Goal: Transaction & Acquisition: Purchase product/service

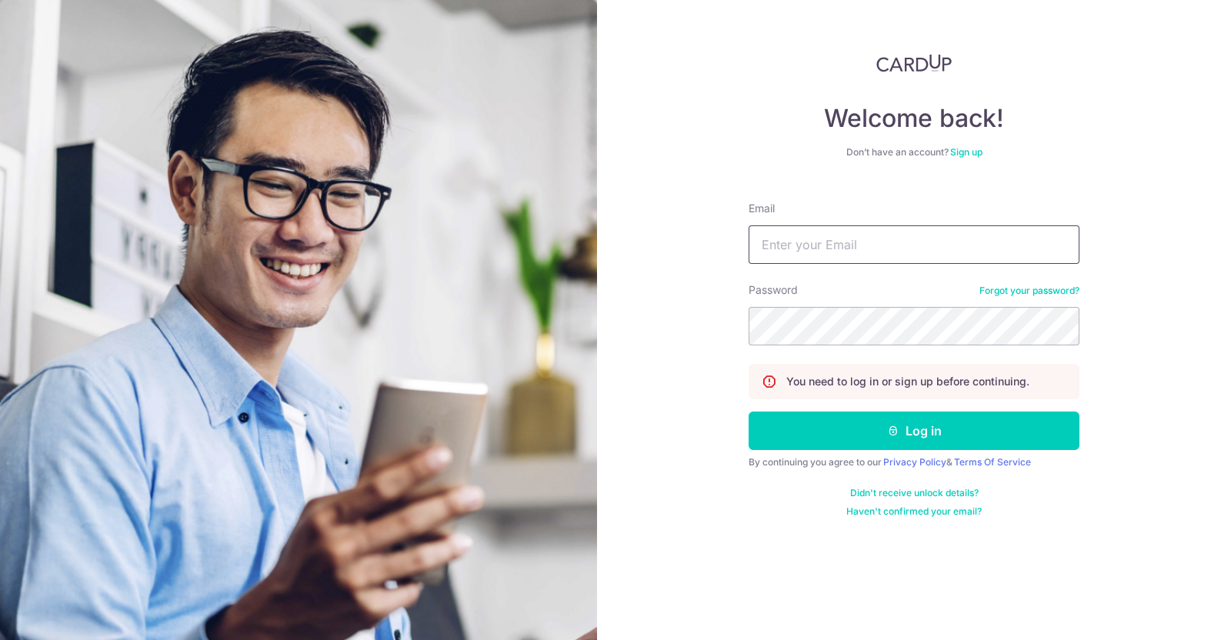
click at [827, 244] on input "Email" at bounding box center [914, 244] width 331 height 38
type input "acfmaccounts@awfullychocolate.com"
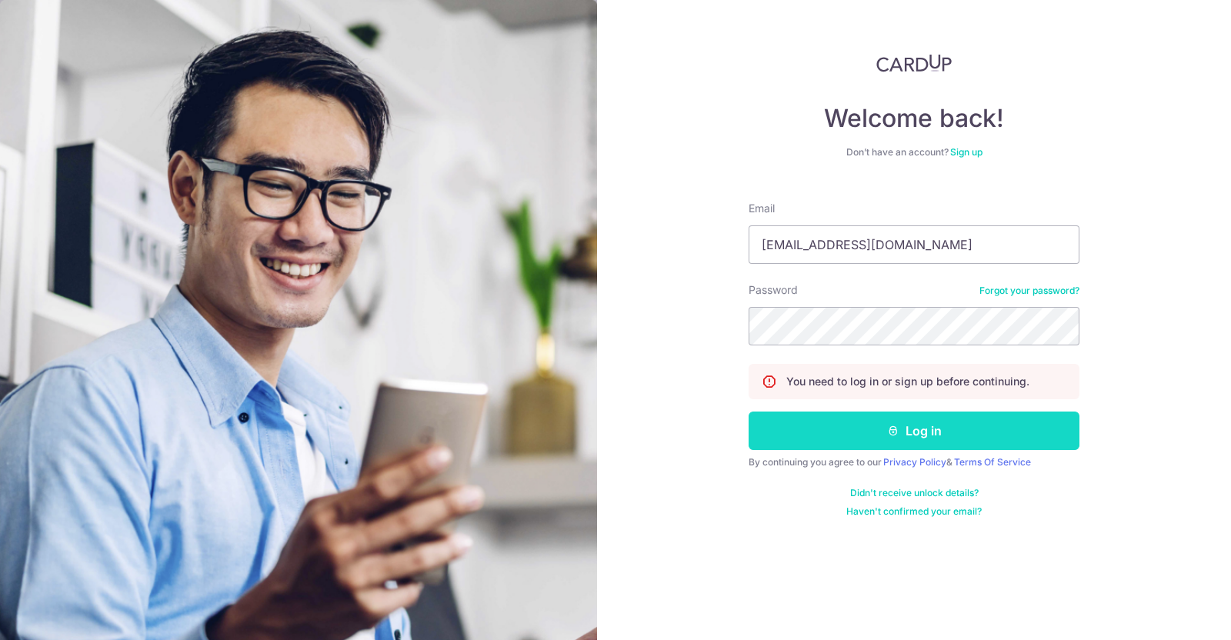
click at [857, 426] on button "Log in" at bounding box center [914, 431] width 331 height 38
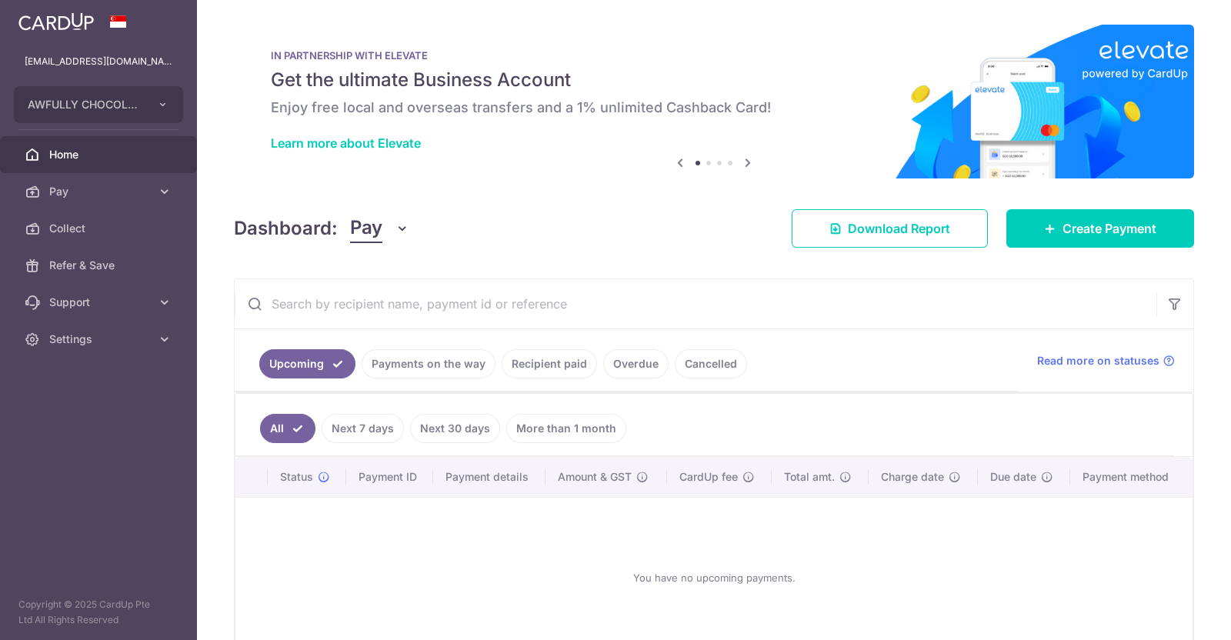
click at [1077, 225] on div "Dashboard: Pay Pay Collect Download Report Create Payment" at bounding box center [714, 225] width 960 height 45
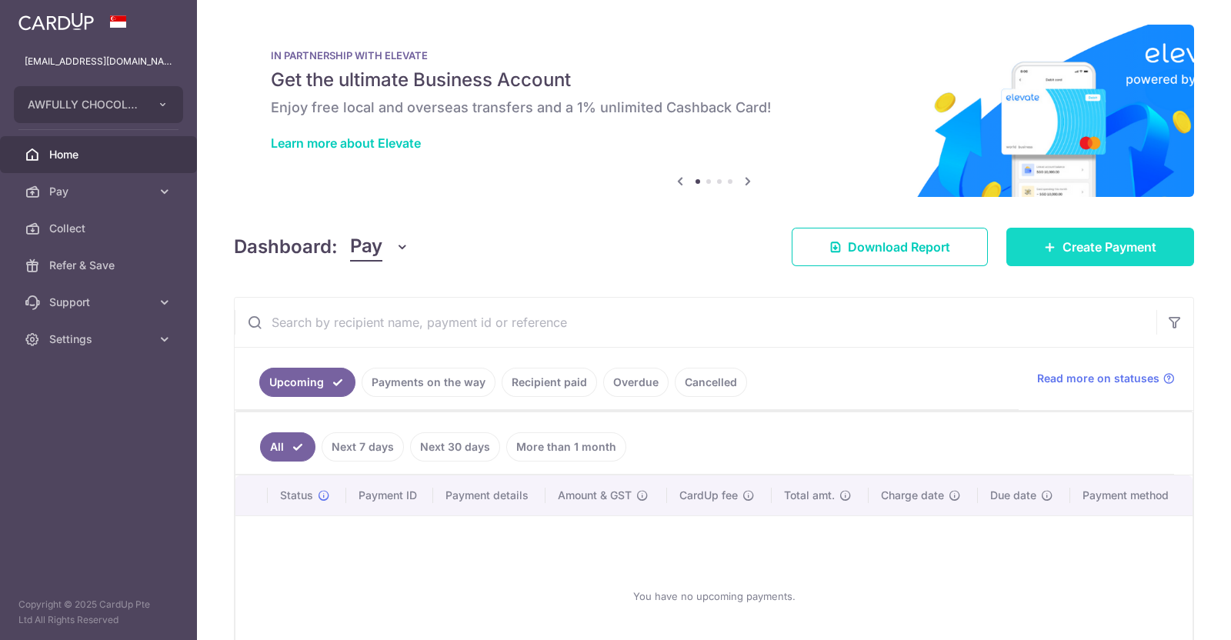
click at [1077, 250] on span "Create Payment" at bounding box center [1110, 247] width 94 height 18
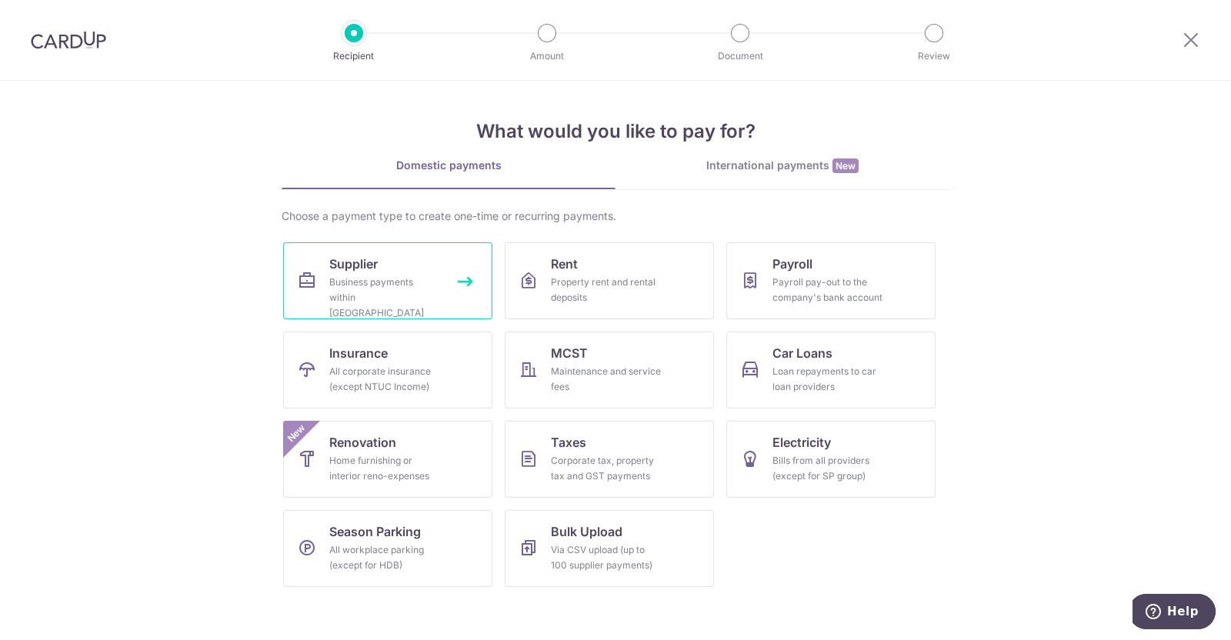
click at [381, 275] on div "Business payments within Singapore" at bounding box center [384, 298] width 111 height 46
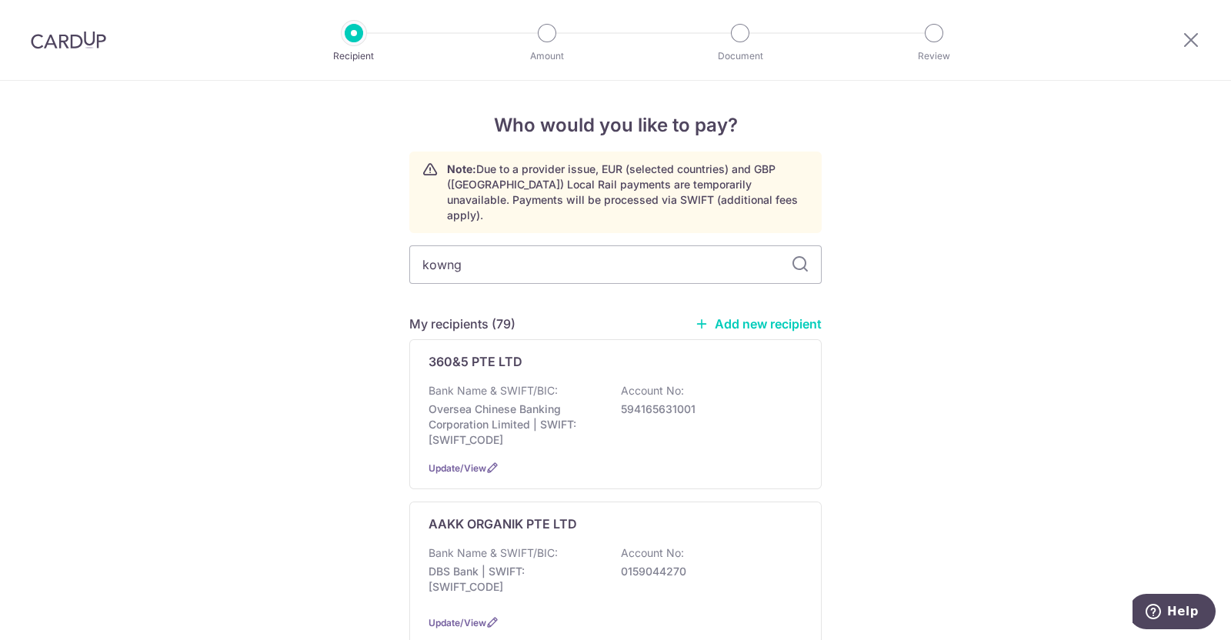
type input "kown"
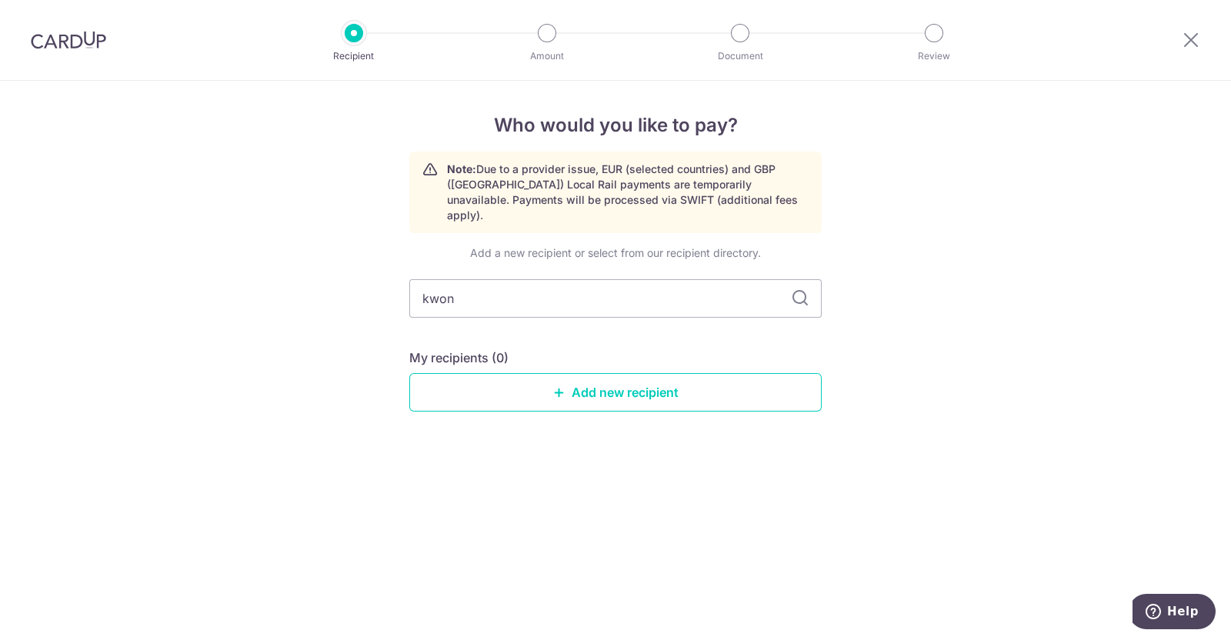
type input "[PERSON_NAME]"
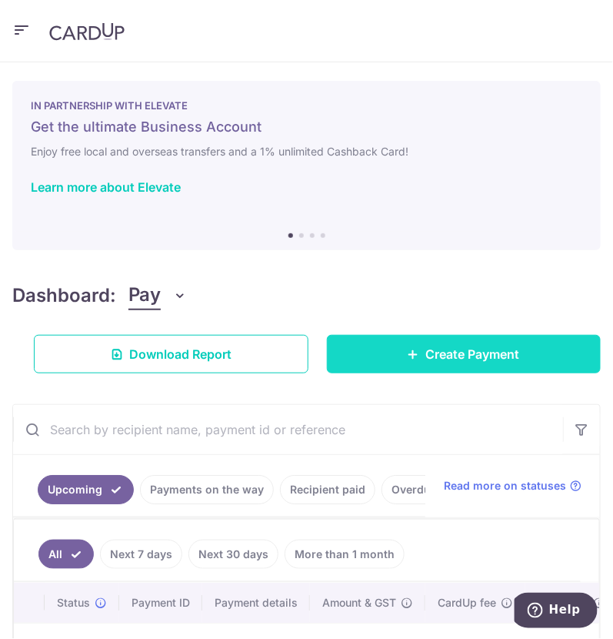
click at [426, 354] on span "Create Payment" at bounding box center [473, 354] width 94 height 18
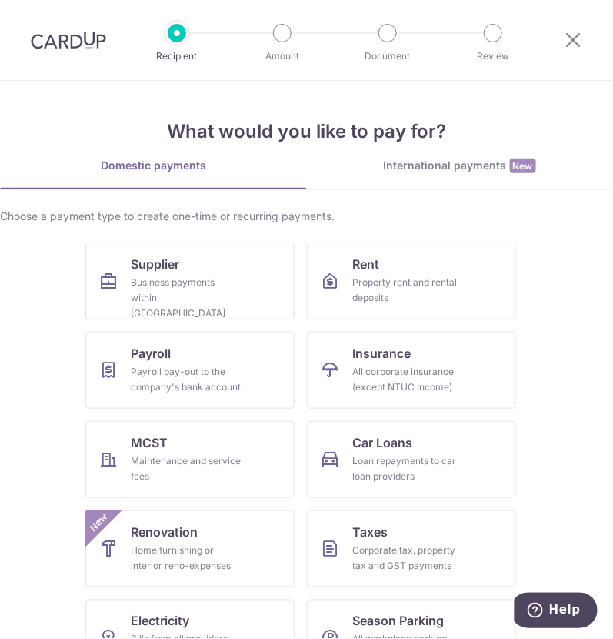
click at [453, 177] on link "International payments New" at bounding box center [460, 174] width 307 height 32
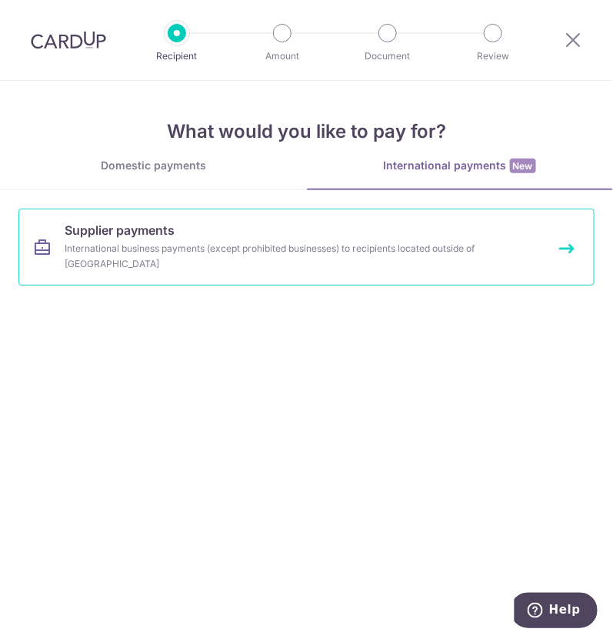
click at [300, 269] on div "International business payments (except prohibited businesses) to recipients lo…" at bounding box center [295, 256] width 461 height 31
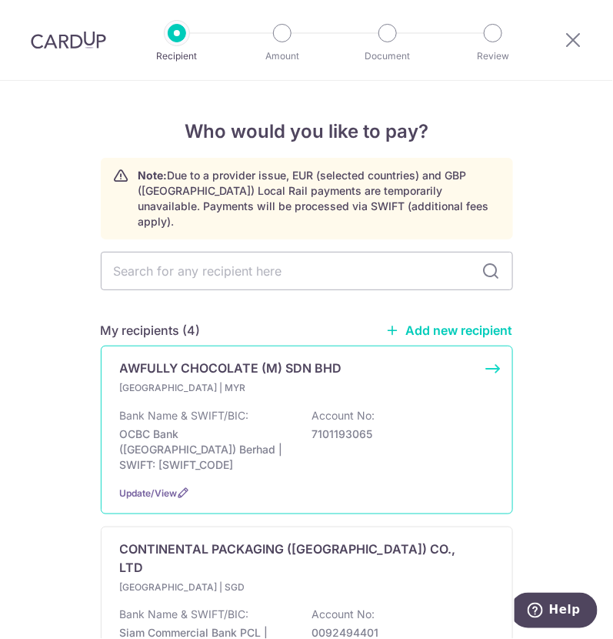
click at [292, 380] on p "[GEOGRAPHIC_DATA] | MYR" at bounding box center [211, 387] width 182 height 15
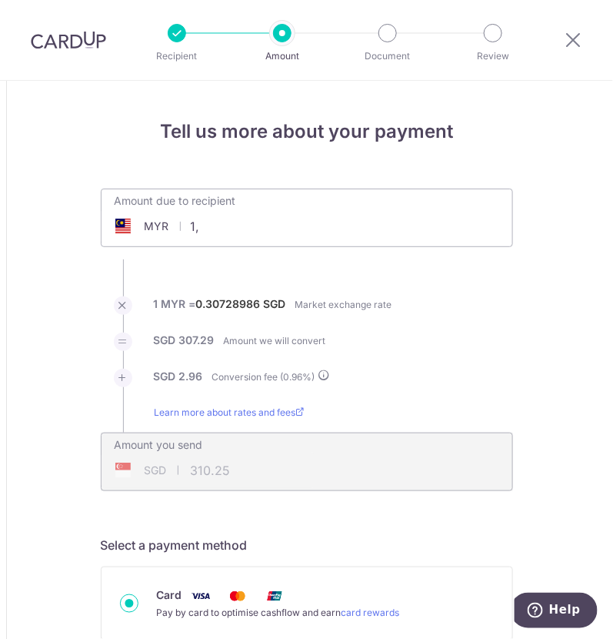
type input "1"
type input "4"
click at [499, 263] on ul "Amount due to recipient MYR 150386.30 1000 1 MYR = 0.30728986 SGD Market exchan…" at bounding box center [307, 340] width 413 height 302
type input "150,386.30"
type input "46,655.56"
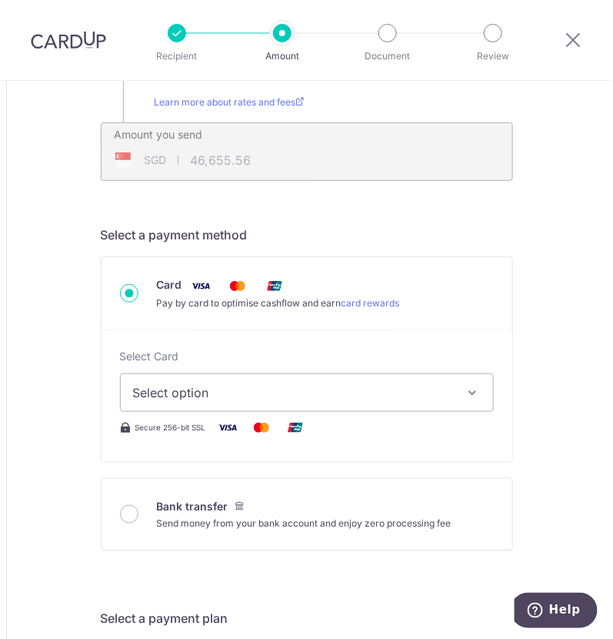
scroll to position [384, 0]
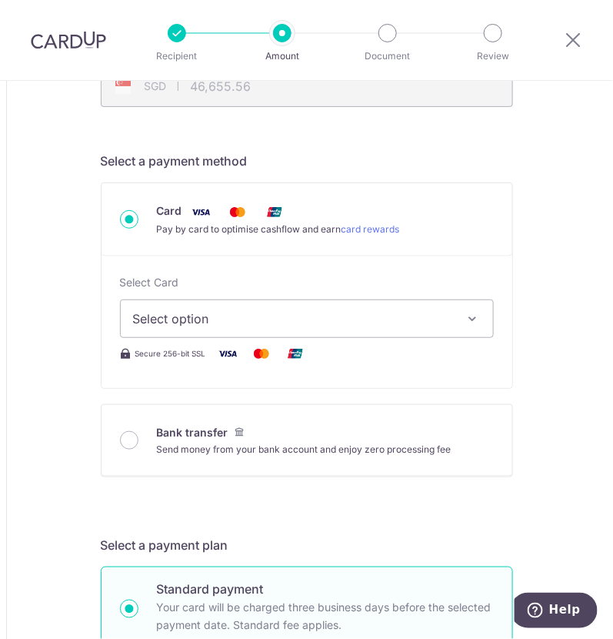
click at [297, 312] on span "Select option" at bounding box center [293, 318] width 320 height 18
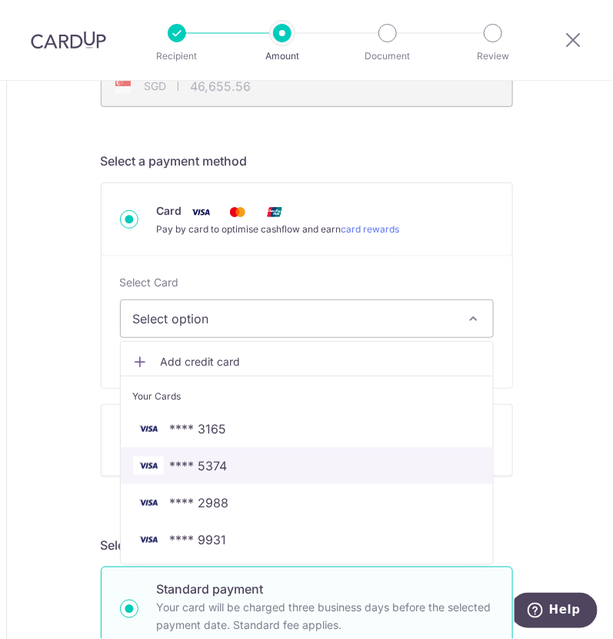
click at [276, 463] on span "**** 5374" at bounding box center [307, 465] width 348 height 18
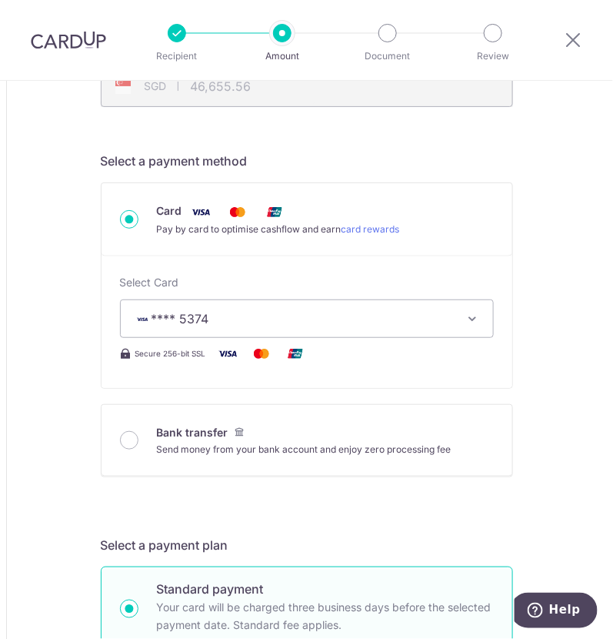
type input "150,386.30"
type input "46,656.37"
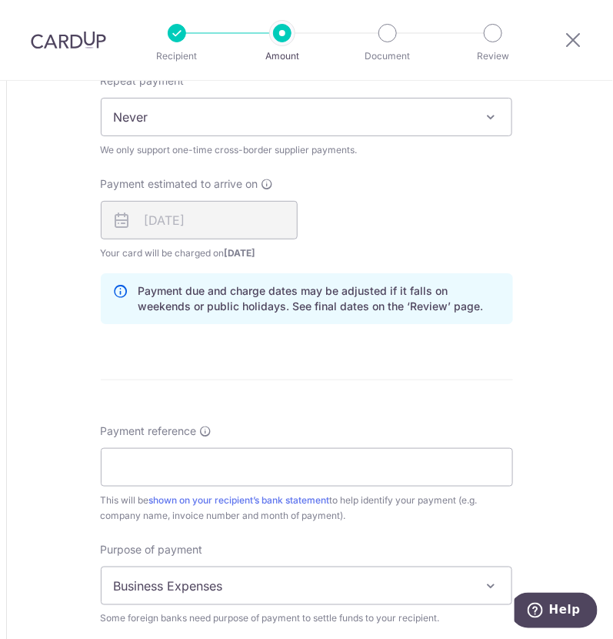
scroll to position [1250, 0]
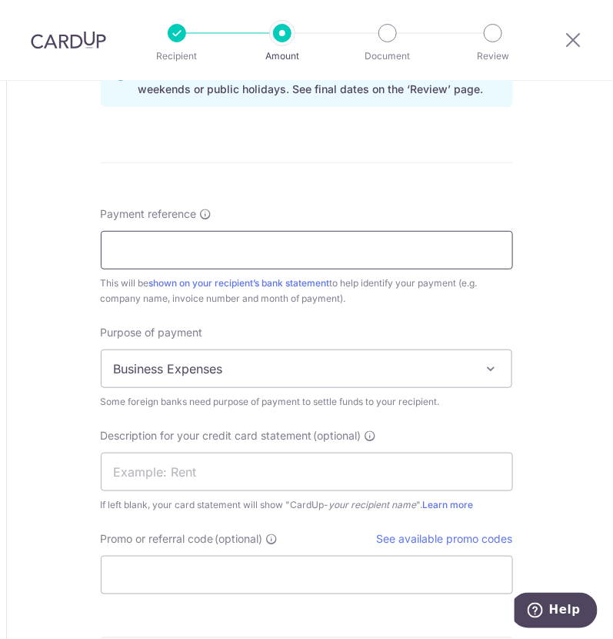
click at [177, 253] on input "Payment reference" at bounding box center [307, 250] width 413 height 38
type input "AWFULLY JULY25 INVOICES"
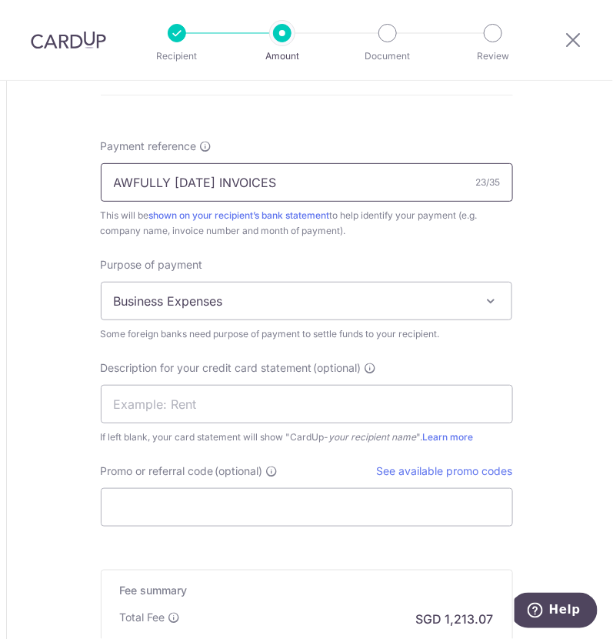
scroll to position [1346, 0]
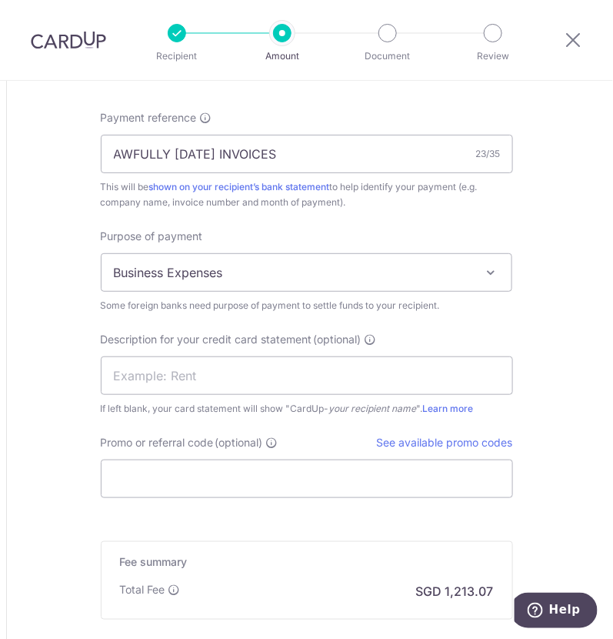
click at [261, 279] on span "Business Expenses" at bounding box center [307, 272] width 411 height 37
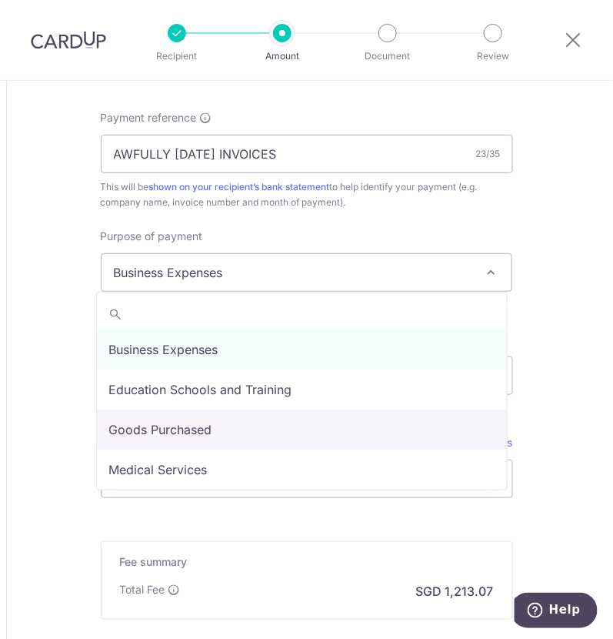
select select "Goods Purchased"
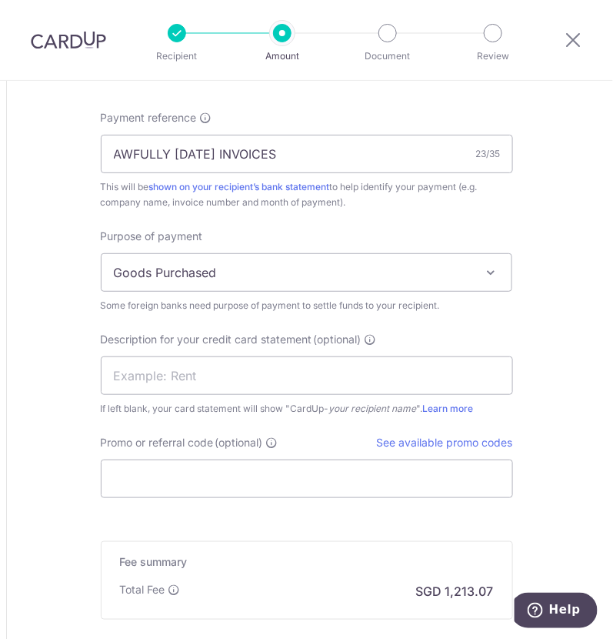
scroll to position [1442, 0]
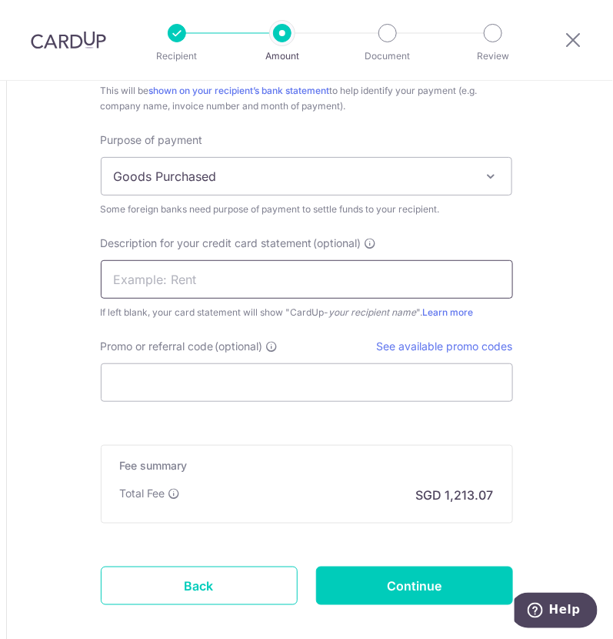
click at [190, 266] on input "text" at bounding box center [307, 279] width 413 height 38
click at [212, 265] on input "text" at bounding box center [307, 279] width 413 height 38
paste input "CARDUP102025001"
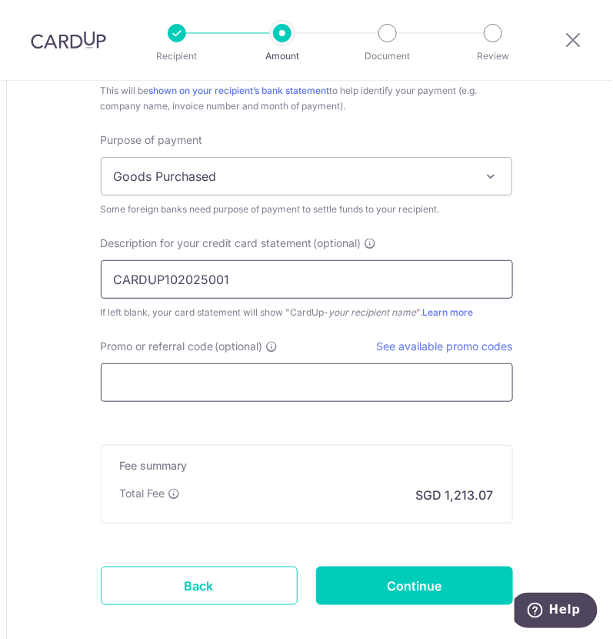
type input "CARDUP102025001"
click at [157, 379] on input "Promo or referral code (optional)" at bounding box center [307, 382] width 413 height 38
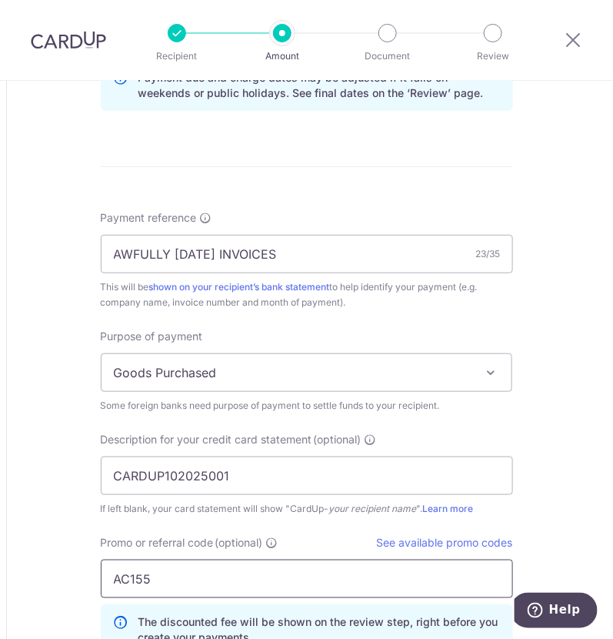
scroll to position [1250, 0]
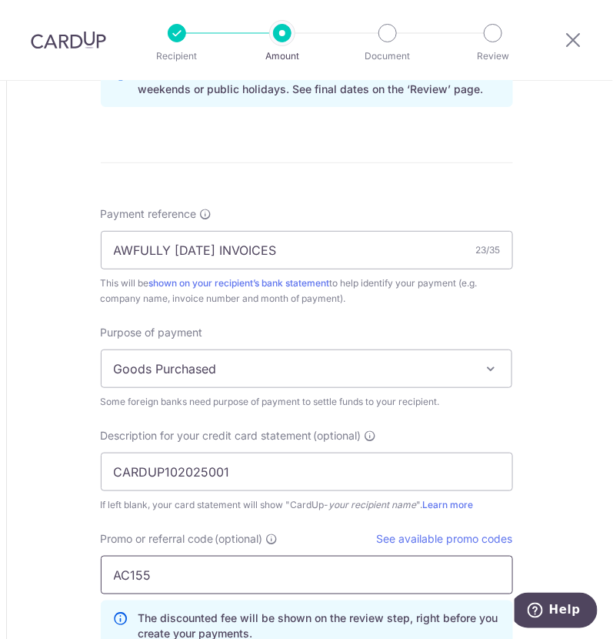
type input "AC155"
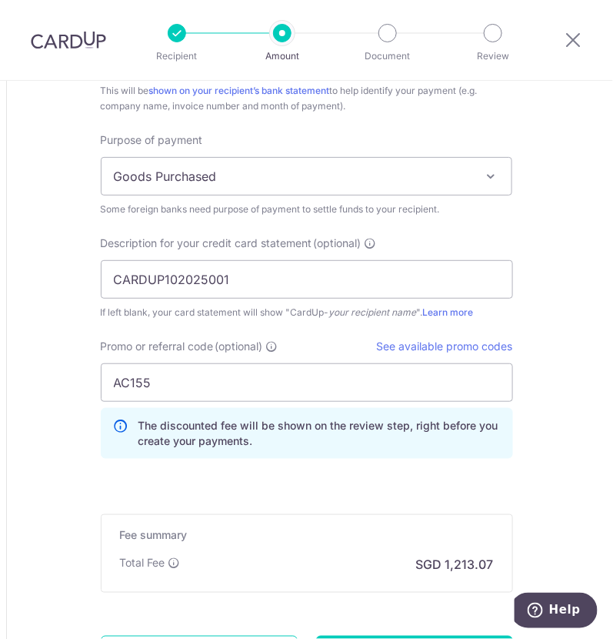
scroll to position [1538, 0]
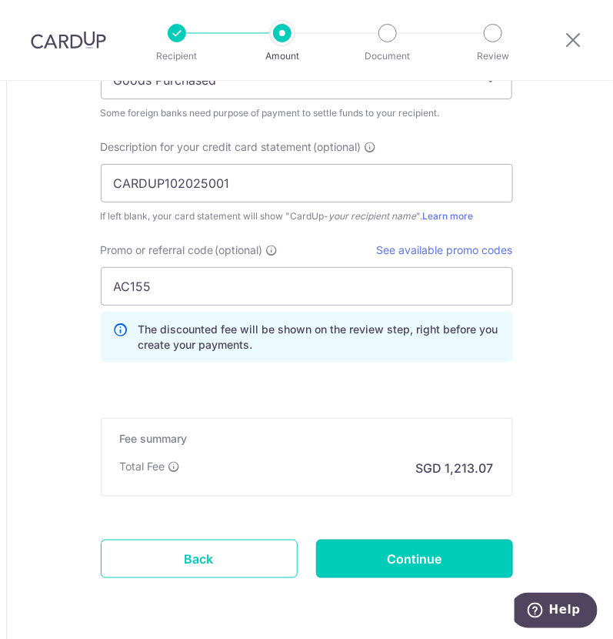
click at [359, 549] on input "Continue" at bounding box center [414, 558] width 197 height 38
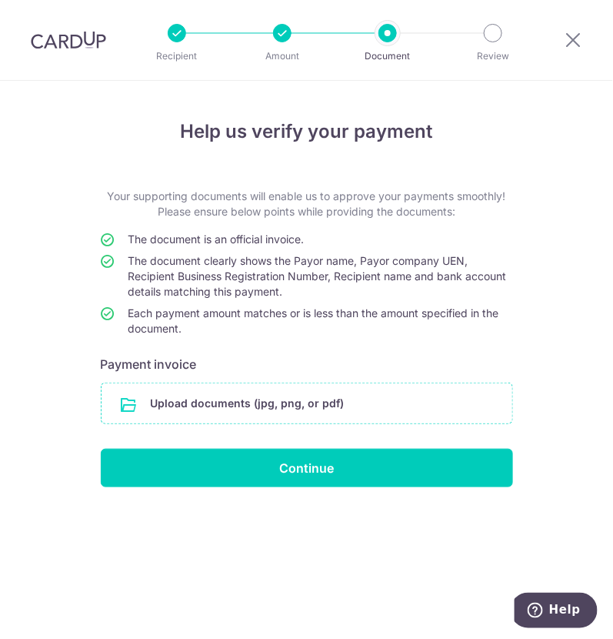
click at [298, 406] on input "file" at bounding box center [307, 403] width 411 height 40
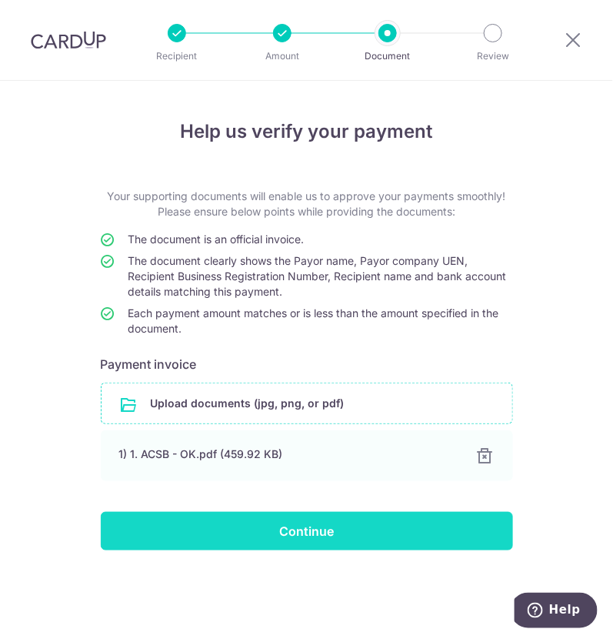
click at [299, 527] on input "Continue" at bounding box center [307, 531] width 413 height 38
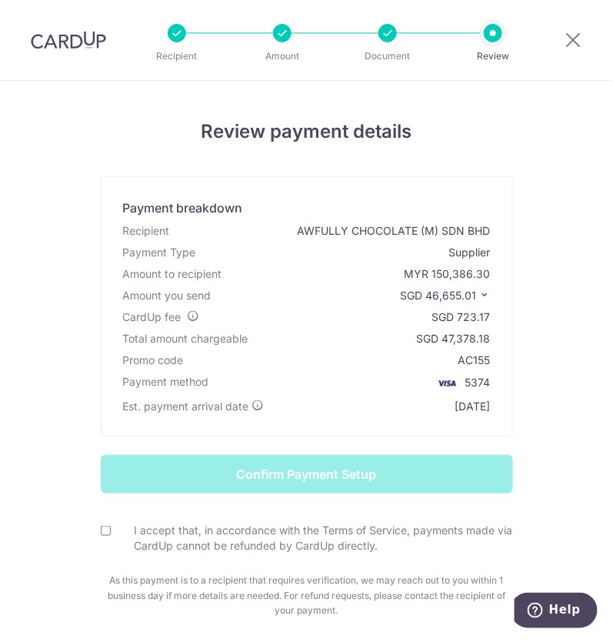
click at [101, 526] on input "I accept that, in accordance with the Terms of Service, payments made via CardU…" at bounding box center [106, 531] width 10 height 10
checkbox input "true"
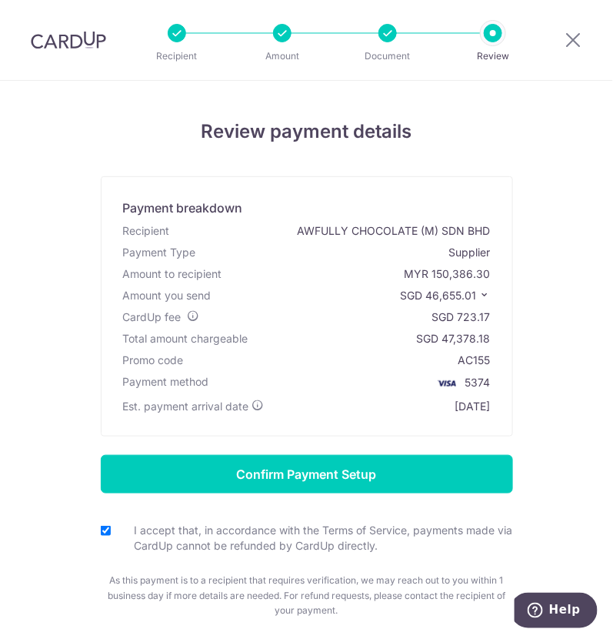
click at [483, 295] on icon at bounding box center [485, 294] width 11 height 11
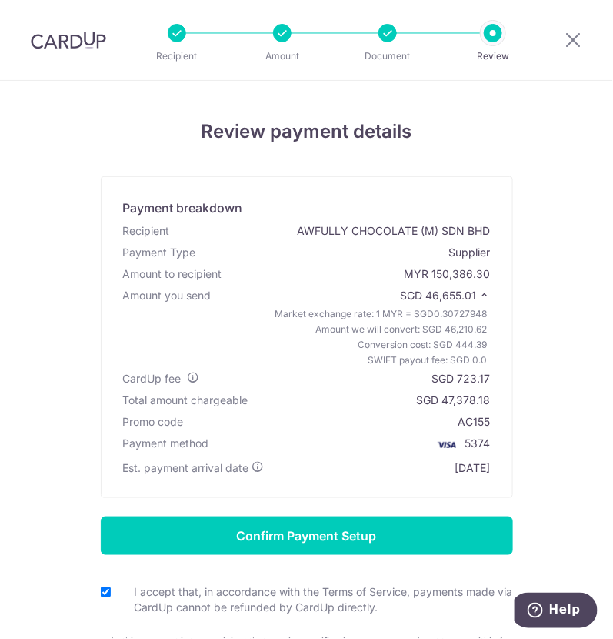
click at [483, 295] on icon at bounding box center [485, 294] width 11 height 11
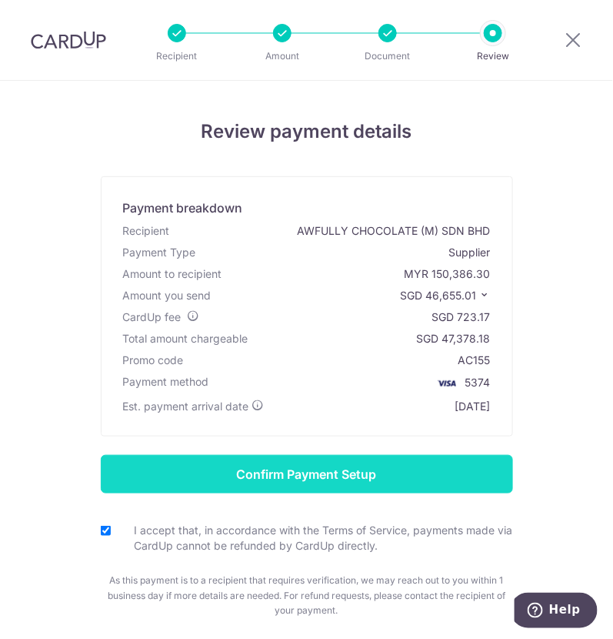
click at [386, 464] on input "Confirm Payment Setup" at bounding box center [307, 474] width 413 height 38
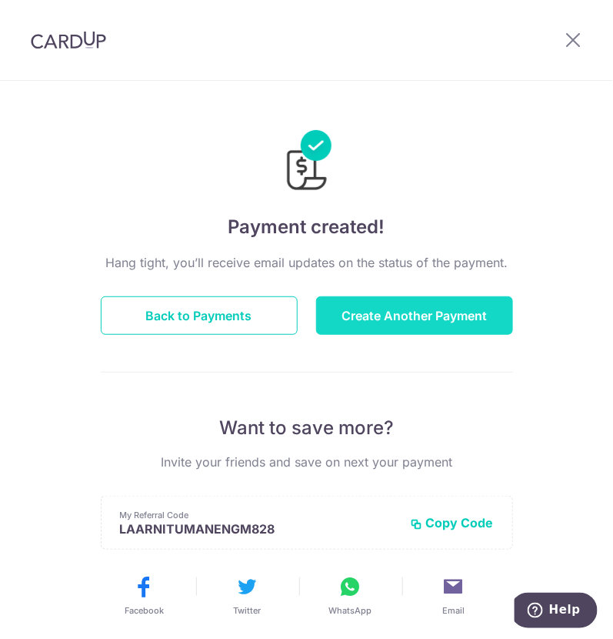
click at [396, 308] on button "Create Another Payment" at bounding box center [414, 315] width 197 height 38
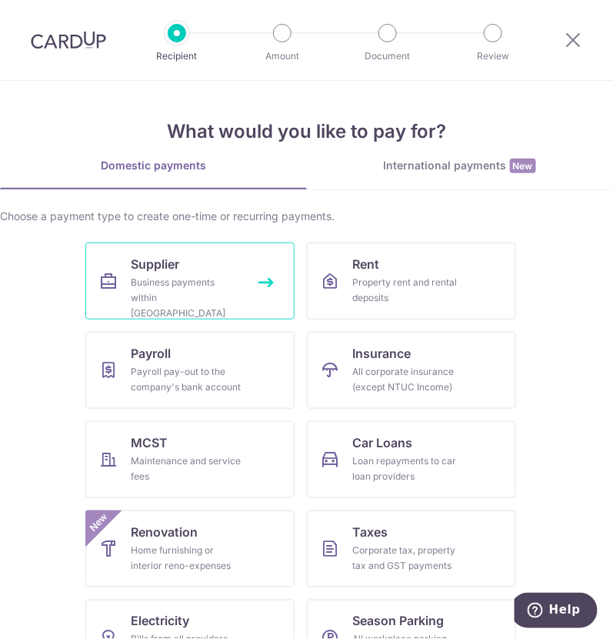
click at [161, 268] on span "Supplier" at bounding box center [156, 264] width 48 height 18
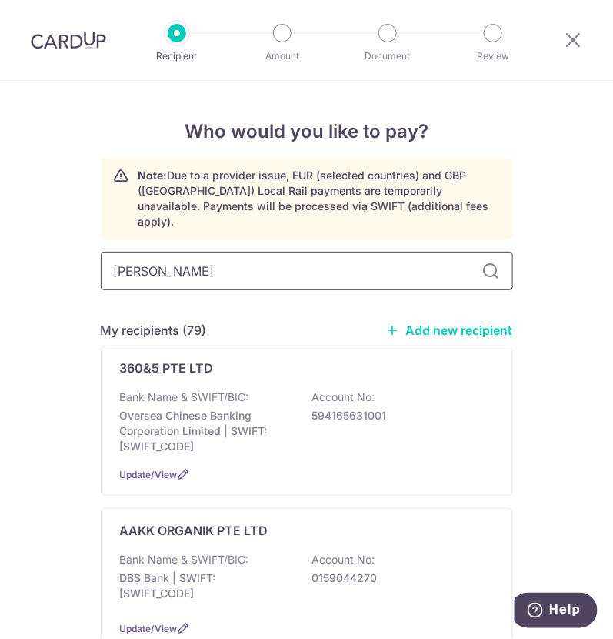
type input "lim siang"
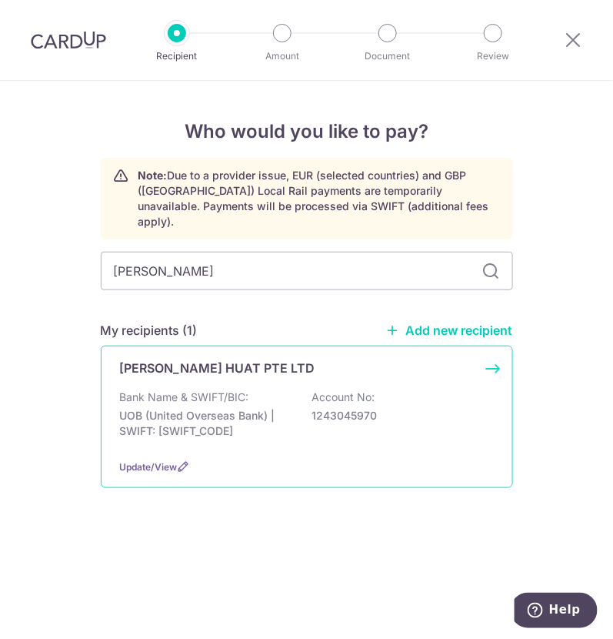
click at [249, 389] on div "Bank Name & SWIFT/BIC: UOB (United Overseas Bank) | SWIFT: UOVBSGSGXXX Account …" at bounding box center [307, 417] width 374 height 57
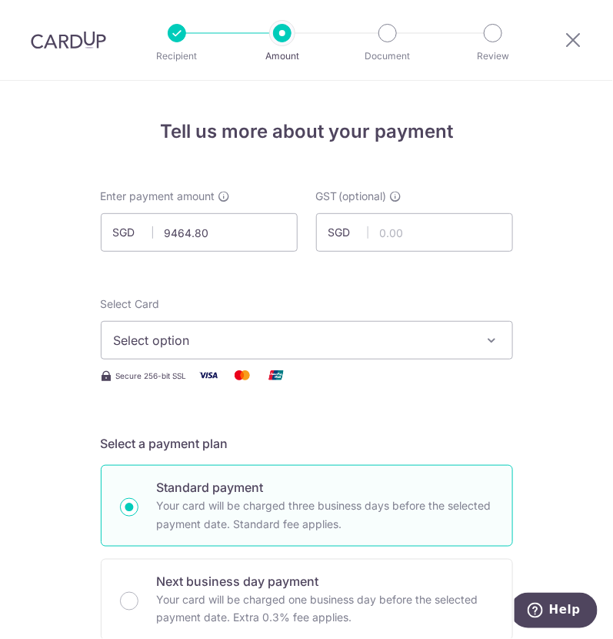
type input "9,464.80"
click at [298, 344] on span "Select option" at bounding box center [293, 340] width 359 height 18
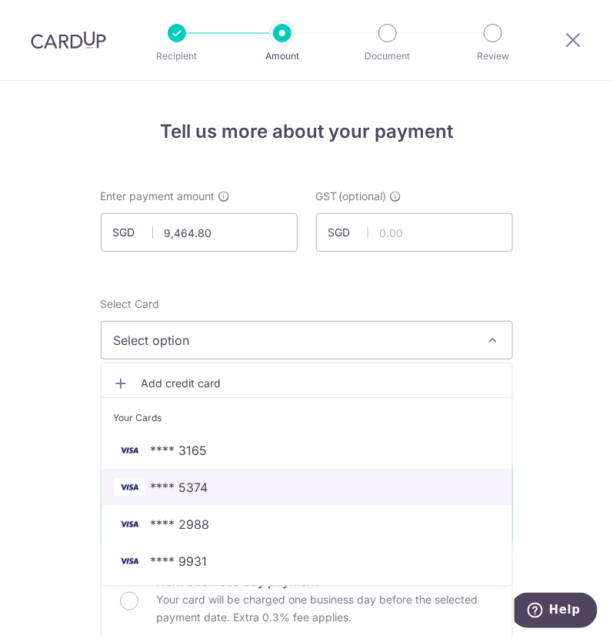
click at [223, 494] on span "**** 5374" at bounding box center [307, 487] width 386 height 18
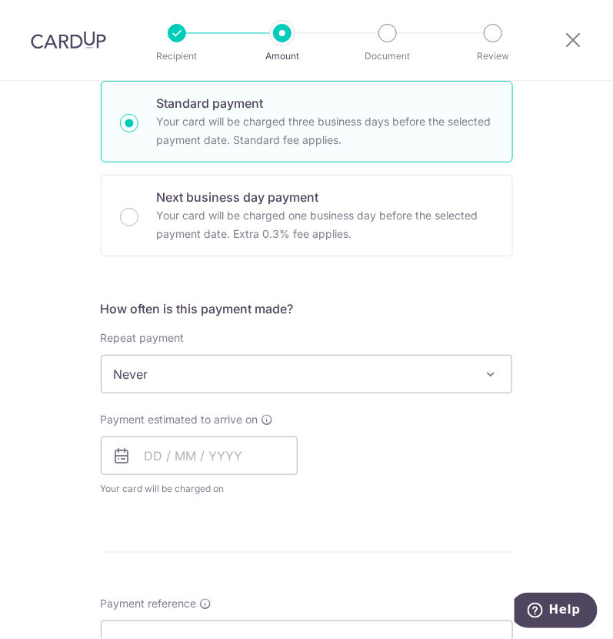
scroll to position [481, 0]
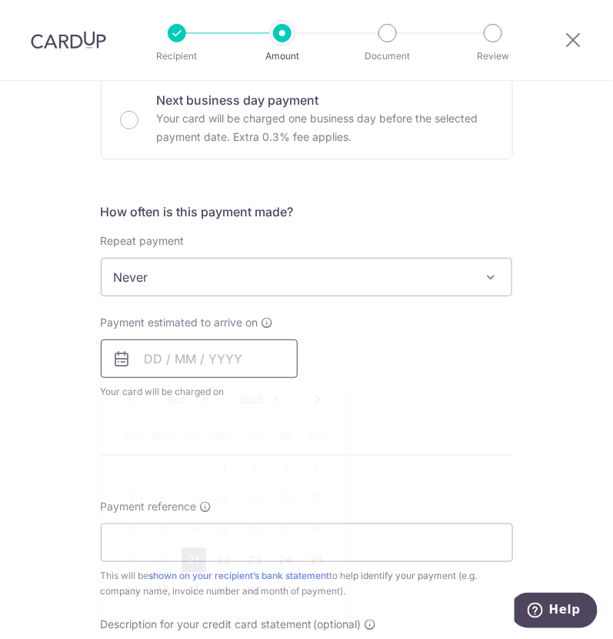
click at [167, 356] on input "text" at bounding box center [199, 358] width 197 height 38
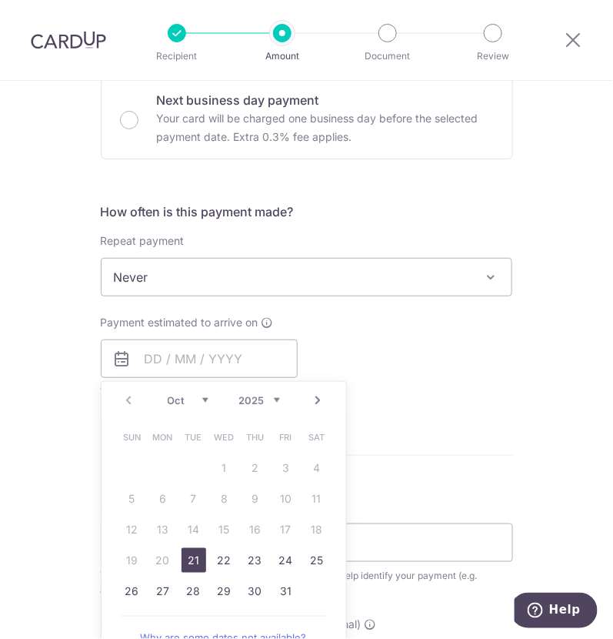
click at [188, 553] on link "21" at bounding box center [194, 560] width 25 height 25
type input "[DATE]"
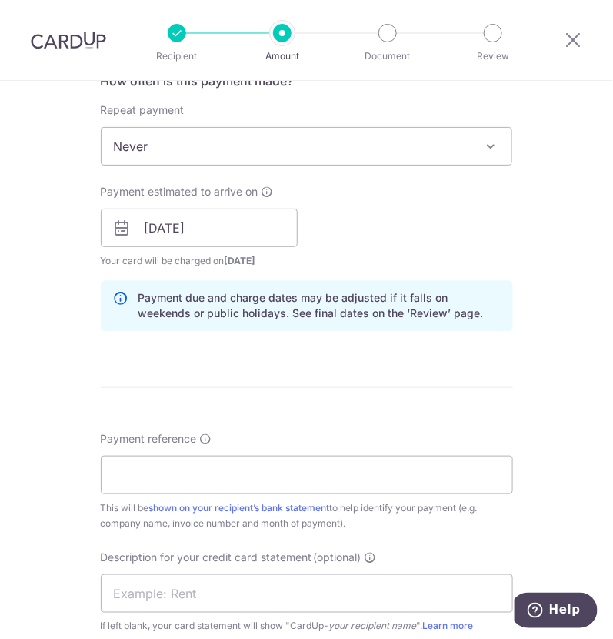
scroll to position [673, 0]
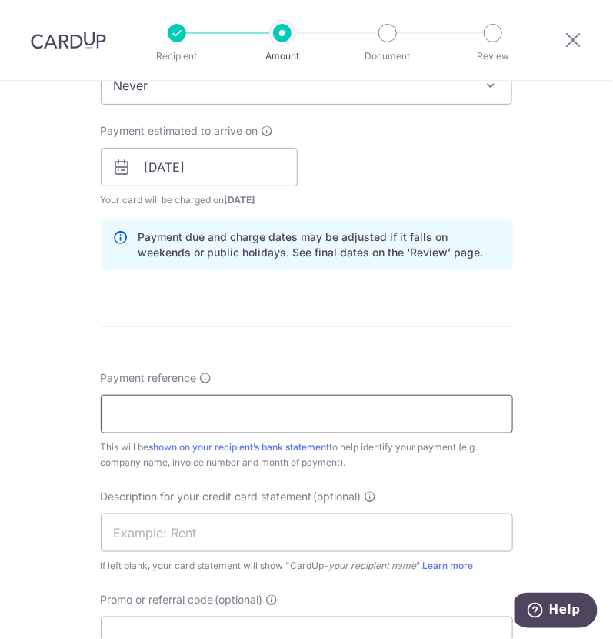
click at [192, 412] on input "Payment reference" at bounding box center [307, 414] width 413 height 38
click at [192, 416] on input "AWFULLY APR25 INVOICES" at bounding box center [307, 414] width 413 height 38
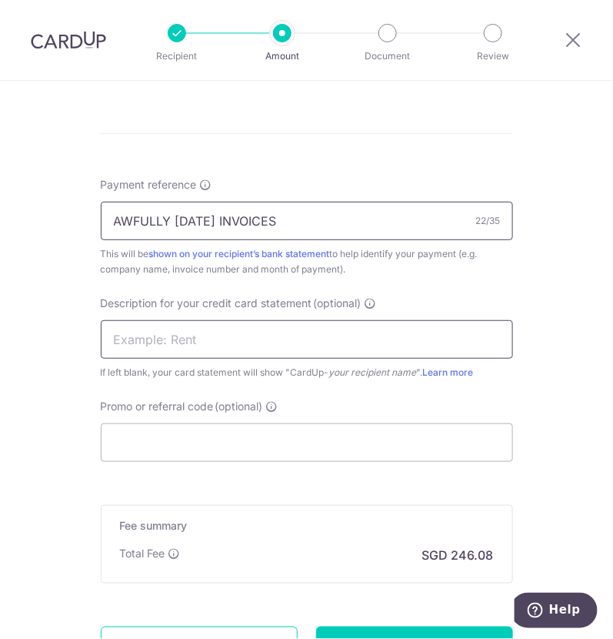
type input "AWFULLY AUG25 INVOICES"
click at [145, 334] on input "text" at bounding box center [307, 339] width 413 height 38
click at [189, 346] on input "text" at bounding box center [307, 339] width 413 height 38
paste input "CARDUP102025002"
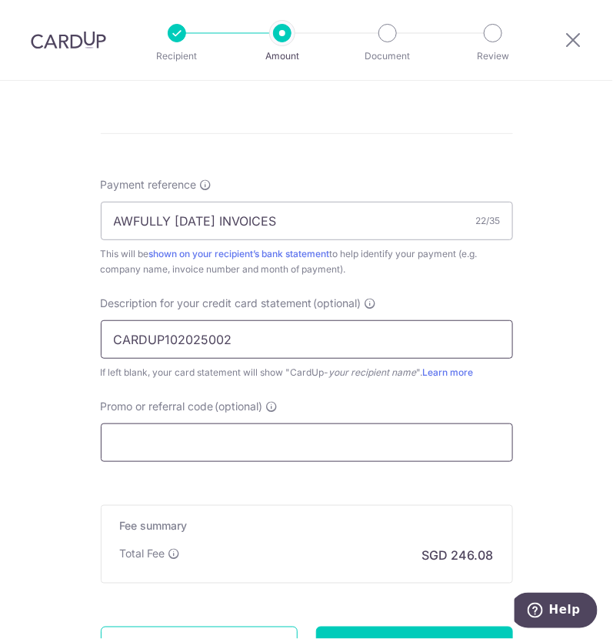
type input "CARDUP102025002"
click at [152, 456] on input "Promo or referral code (optional)" at bounding box center [307, 442] width 413 height 38
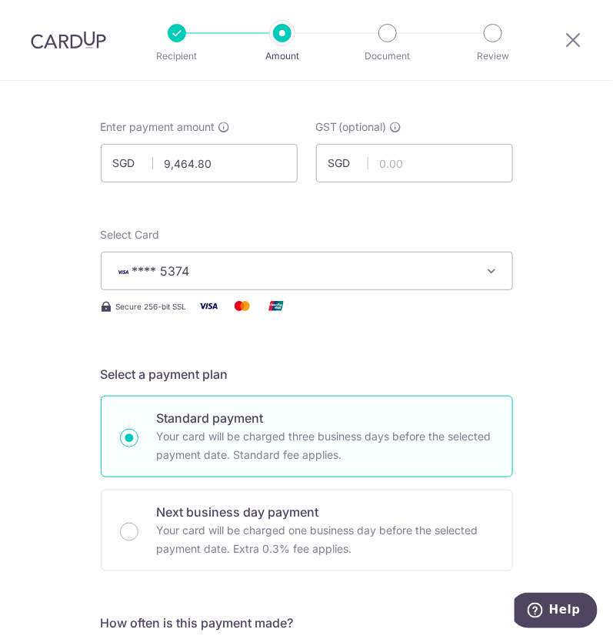
scroll to position [0, 0]
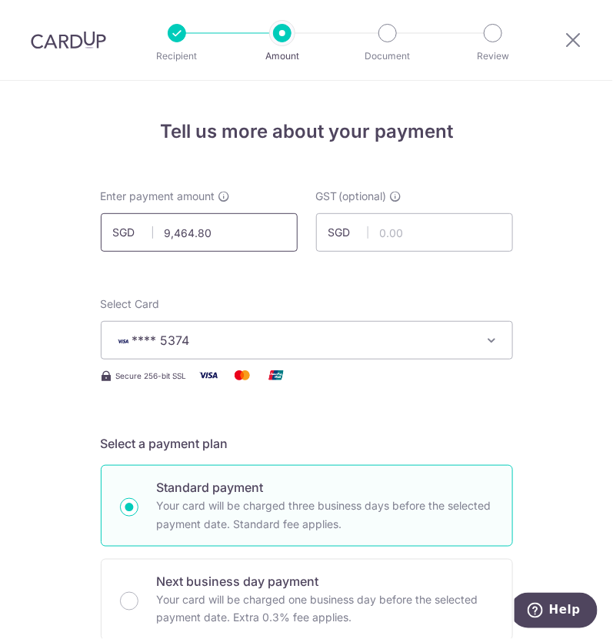
type input "AC155"
click at [249, 235] on input "9,464.80" at bounding box center [199, 232] width 197 height 38
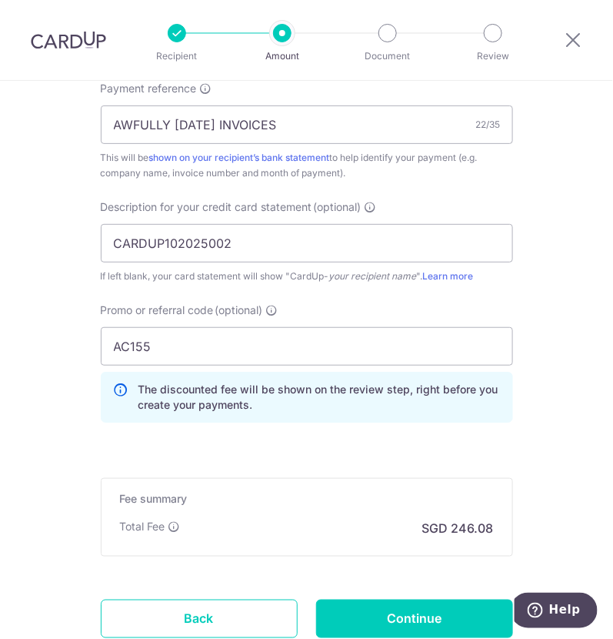
scroll to position [1058, 0]
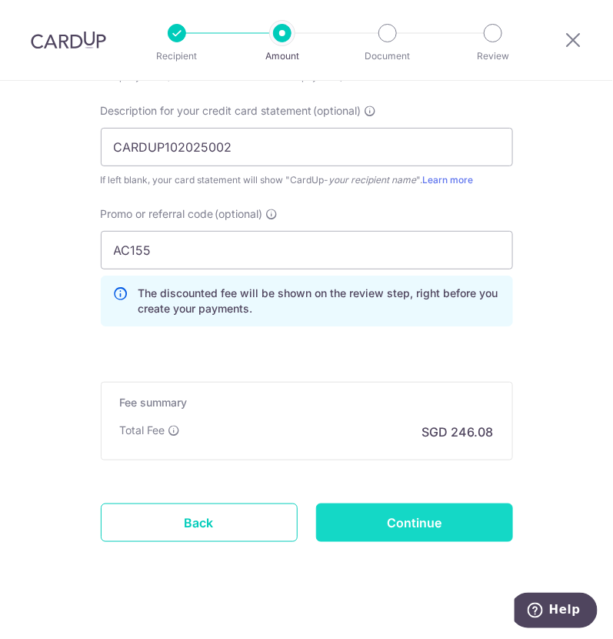
click at [357, 532] on input "Continue" at bounding box center [414, 522] width 197 height 38
type input "9,464.80"
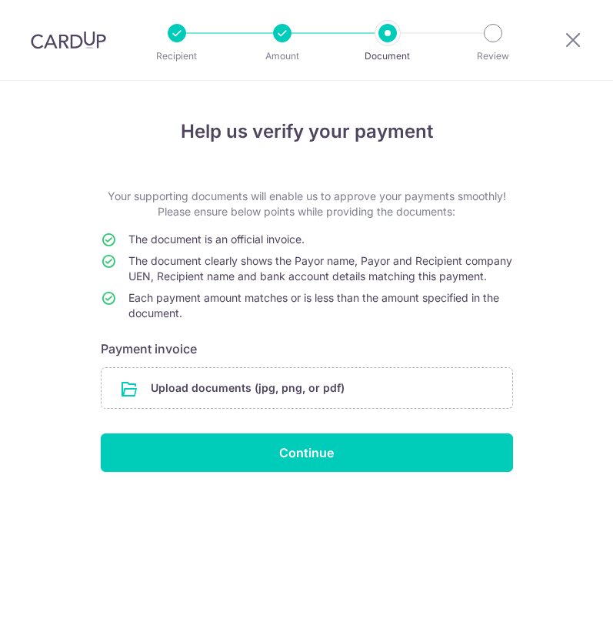
click at [221, 406] on input "file" at bounding box center [307, 388] width 411 height 40
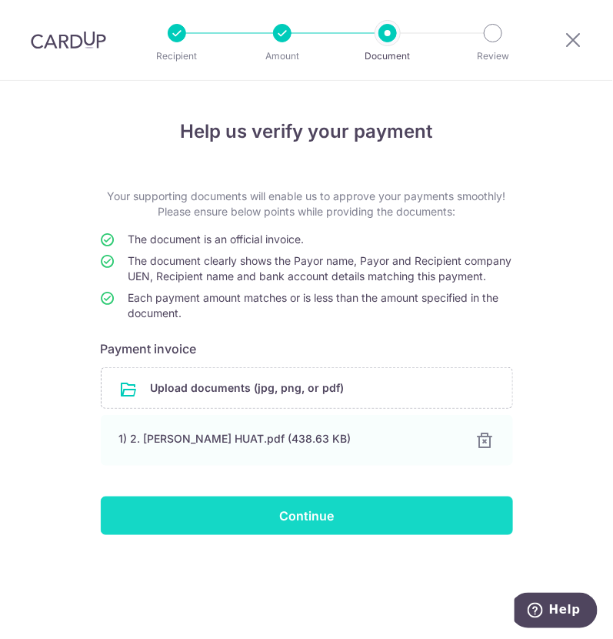
click at [295, 535] on input "Continue" at bounding box center [307, 515] width 413 height 38
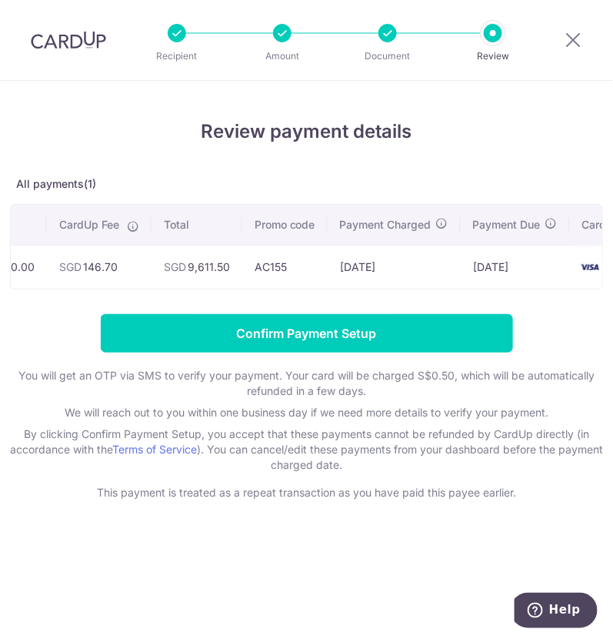
scroll to position [0, 355]
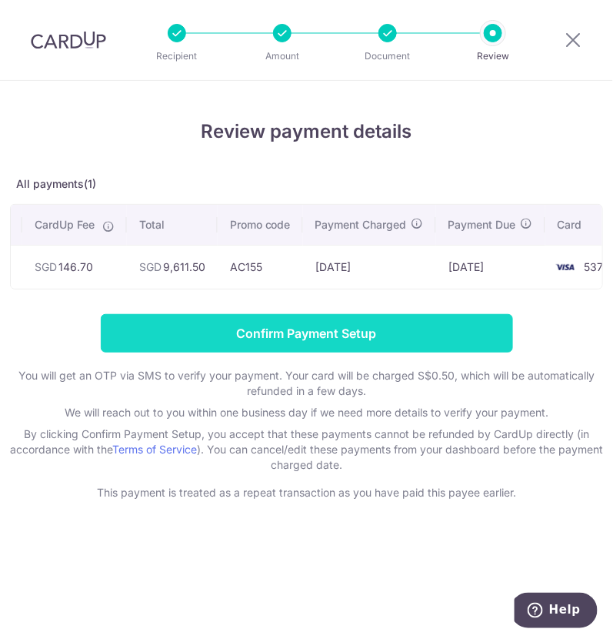
click at [376, 351] on input "Confirm Payment Setup" at bounding box center [307, 333] width 413 height 38
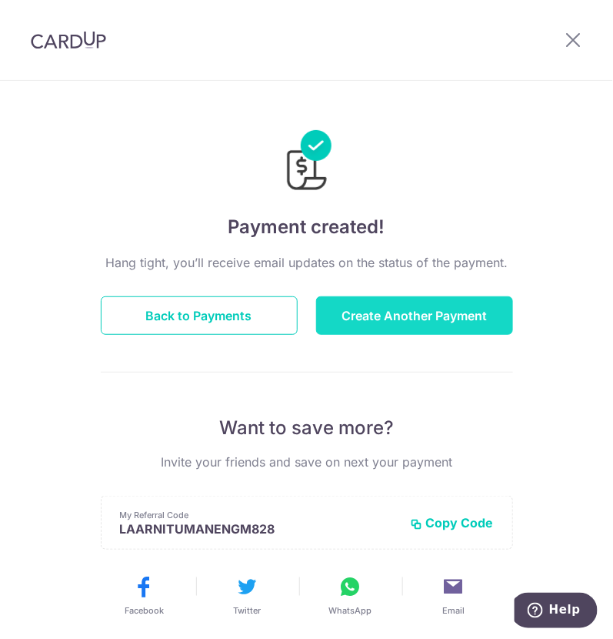
click at [405, 318] on button "Create Another Payment" at bounding box center [414, 315] width 197 height 38
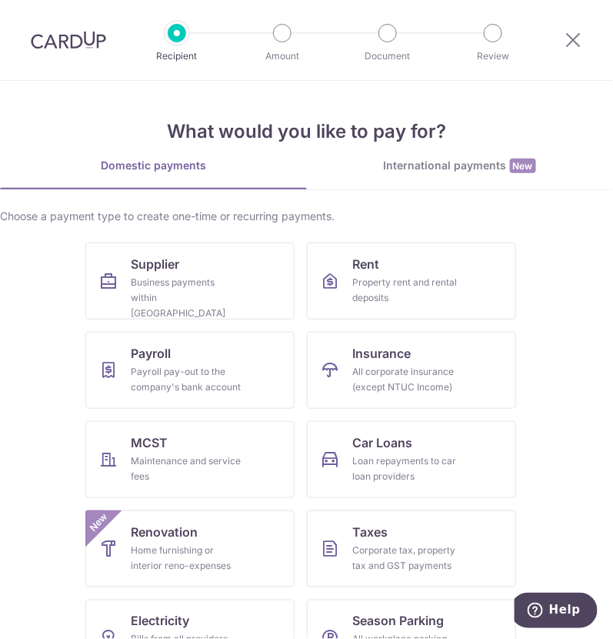
click at [436, 174] on link "International payments New" at bounding box center [460, 174] width 307 height 32
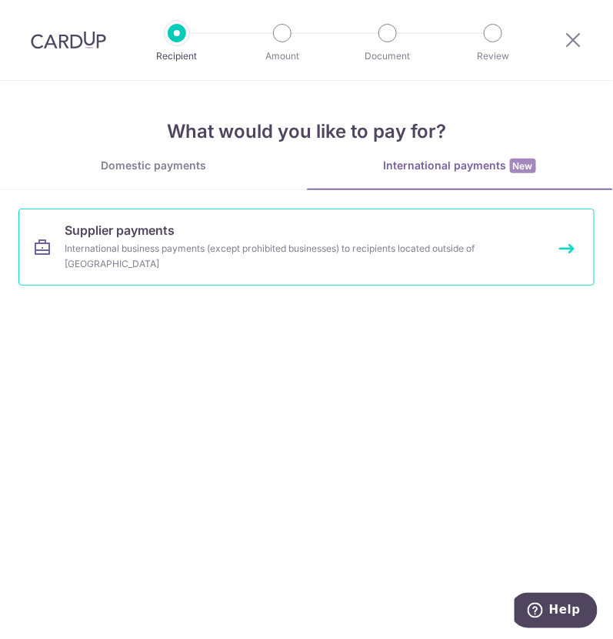
click at [240, 252] on div "International business payments (except prohibited businesses) to recipients lo…" at bounding box center [295, 256] width 461 height 31
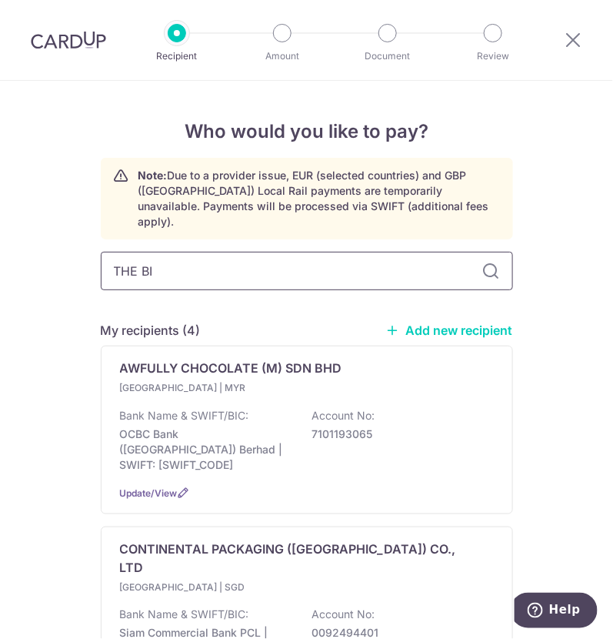
type input "THE BIG"
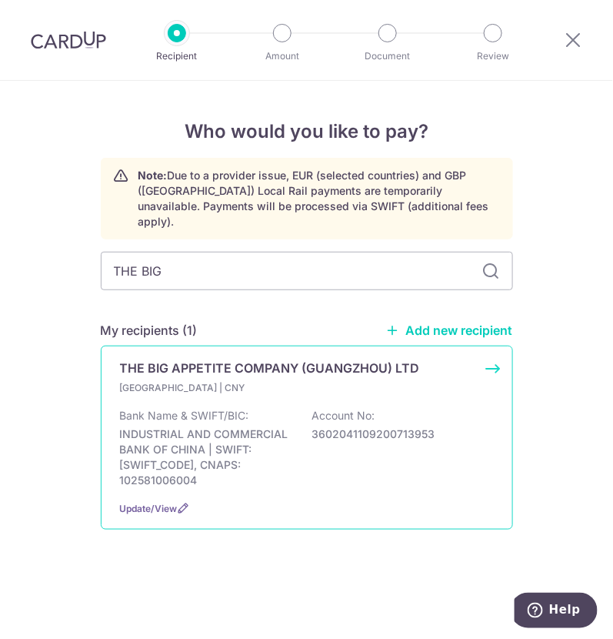
click at [296, 384] on div "[GEOGRAPHIC_DATA] | CNY Bank Name & SWIFT/BIC: INDUSTRIAL AND COMMERCIAL BANK O…" at bounding box center [307, 434] width 374 height 108
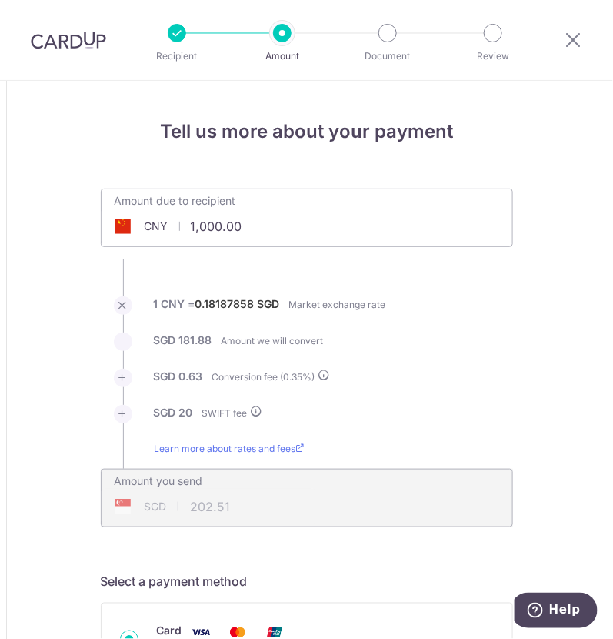
click at [252, 240] on input "1,000.00" at bounding box center [221, 226] width 238 height 35
type input "1"
click at [346, 263] on ul "Amount due to recipient CNY 363733.87 1000 1 CNY = 0.18187858 SGD Market exchan…" at bounding box center [307, 358] width 413 height 339
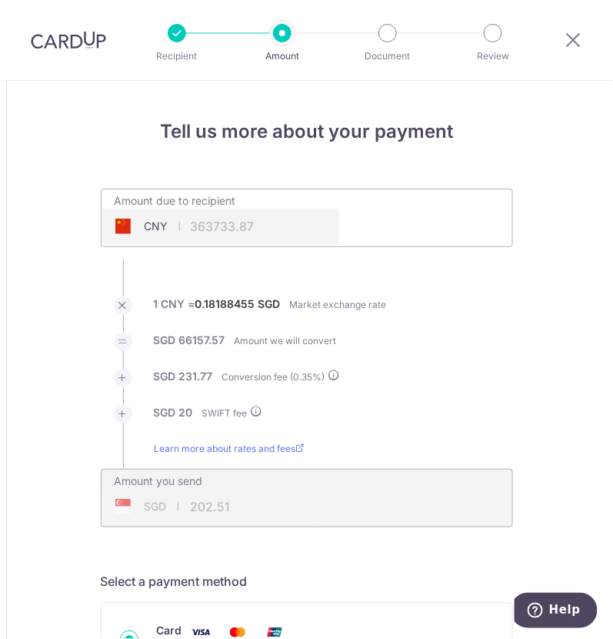
type input "363,733.87"
type input "66,409.34"
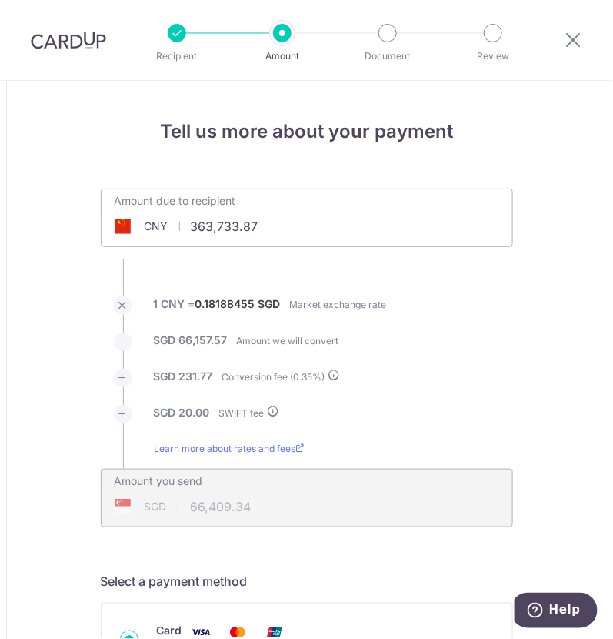
click at [258, 225] on input "363,733.87" at bounding box center [221, 226] width 238 height 35
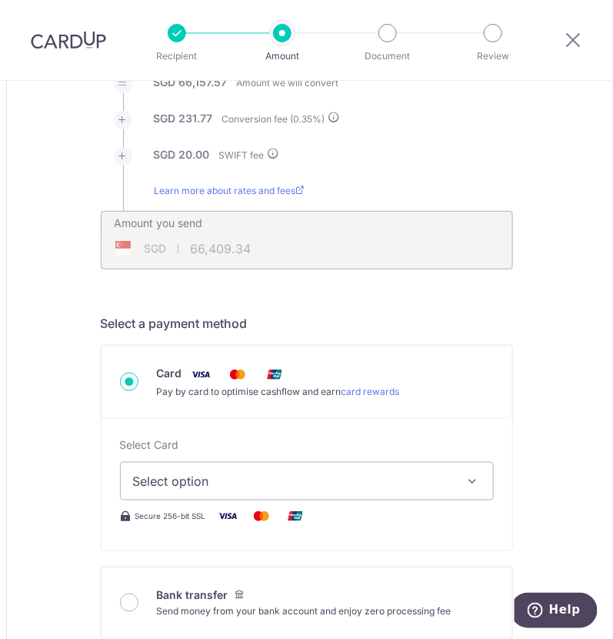
scroll to position [289, 0]
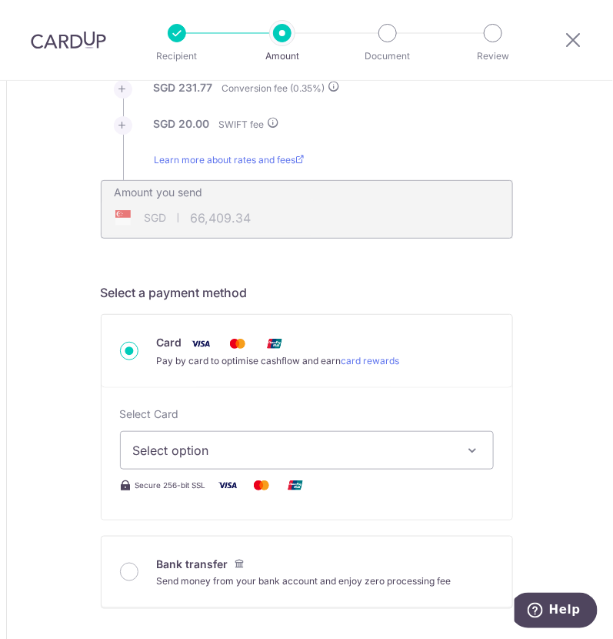
click at [242, 448] on span "Select option" at bounding box center [293, 450] width 320 height 18
type input "363,733.87"
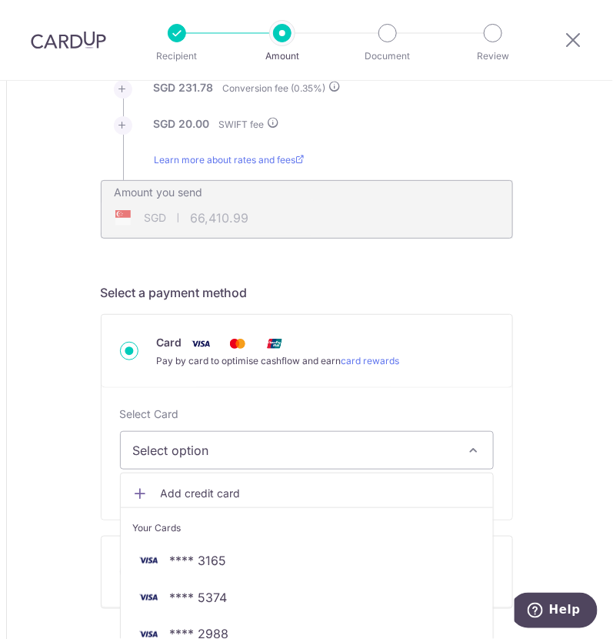
type input "66,410.33"
click at [192, 444] on span "Select option" at bounding box center [293, 450] width 320 height 18
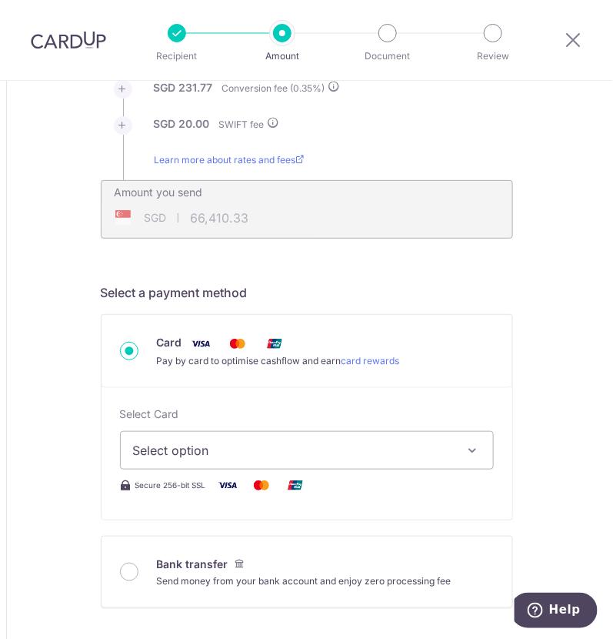
click at [192, 444] on span "Select option" at bounding box center [293, 450] width 320 height 18
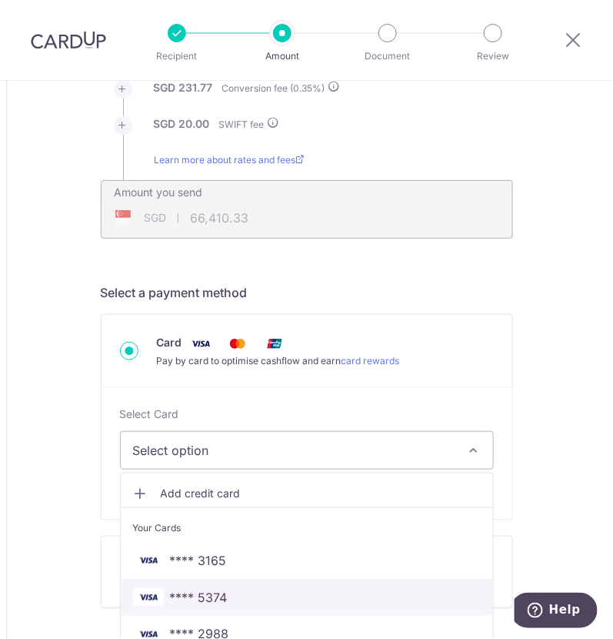
drag, startPoint x: 208, startPoint y: 595, endPoint x: 319, endPoint y: 444, distance: 187.2
click at [208, 596] on span "**** 5374" at bounding box center [199, 597] width 58 height 18
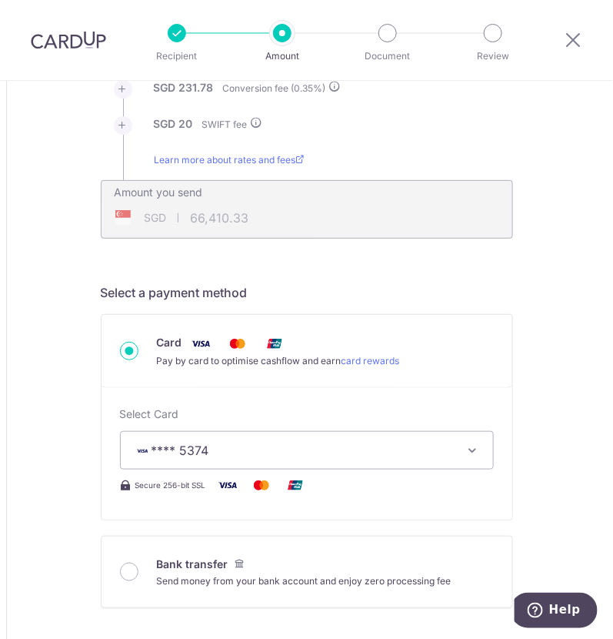
type input "363,733.87"
type input "66,410.99"
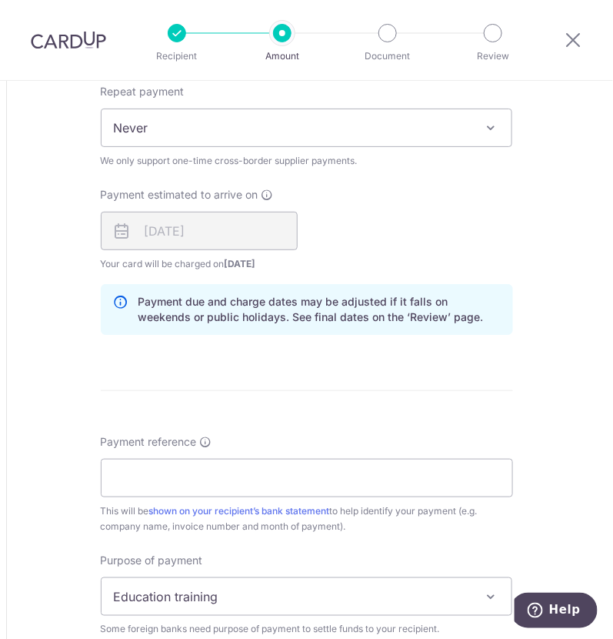
scroll to position [1154, 0]
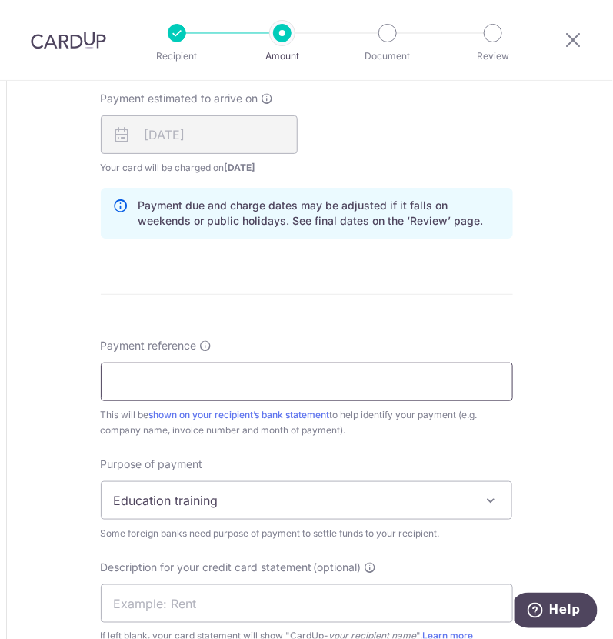
click at [176, 364] on input "Payment reference" at bounding box center [307, 381] width 413 height 38
click at [192, 379] on input "AWFULLY APR25 INVOICES" at bounding box center [307, 381] width 413 height 38
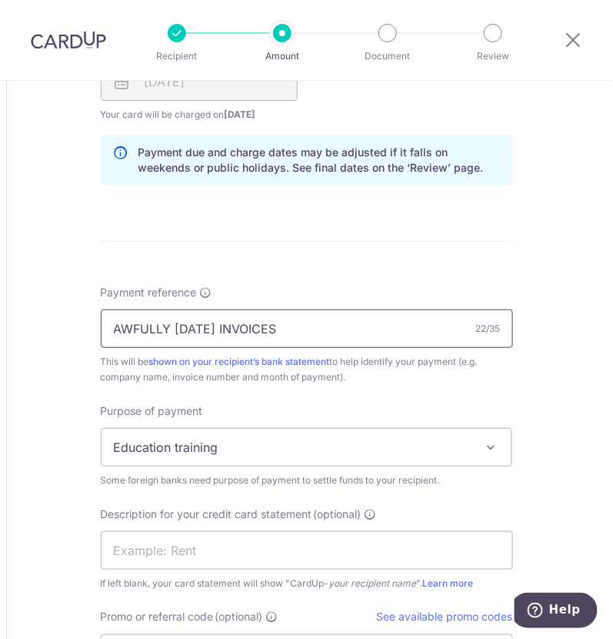
scroll to position [1250, 0]
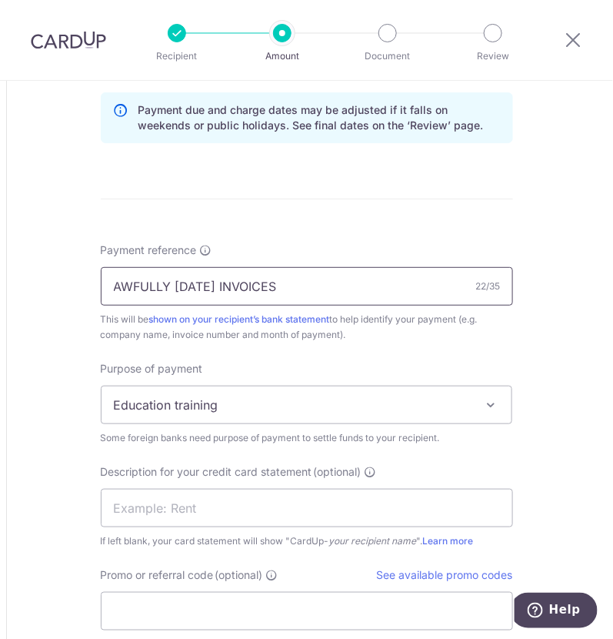
type input "AWFULLY [DATE] INVOICES"
click at [225, 400] on span "Education training" at bounding box center [307, 404] width 411 height 37
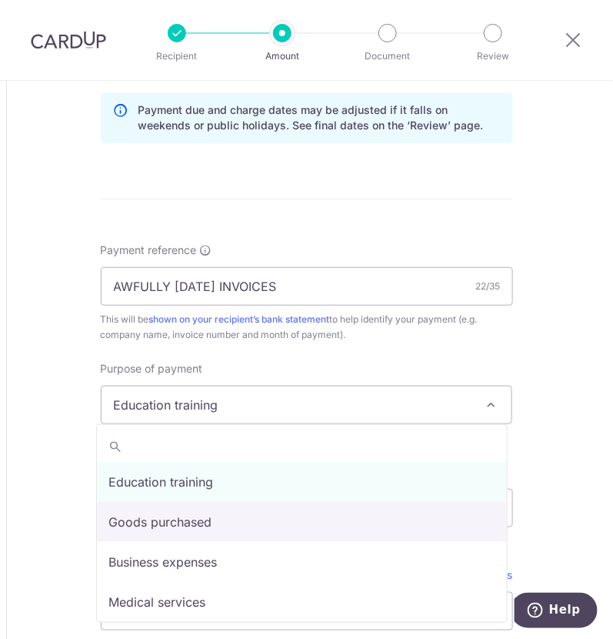
select select "Goods purchased"
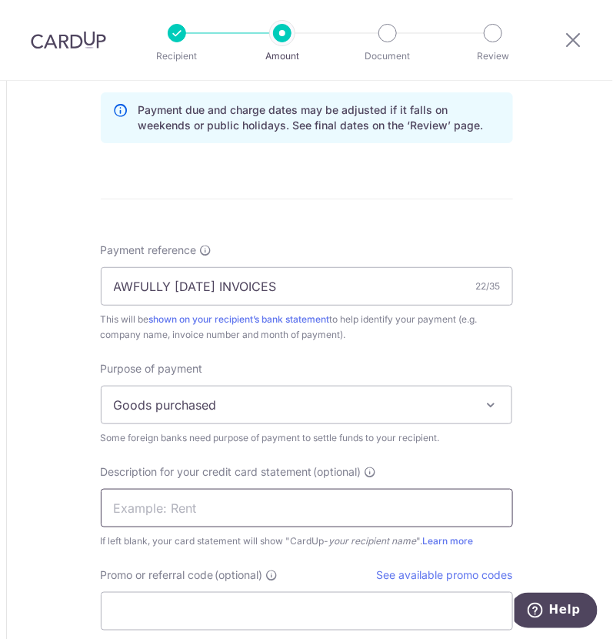
click at [177, 513] on input "text" at bounding box center [307, 508] width 413 height 38
click at [197, 497] on input "text" at bounding box center [307, 508] width 413 height 38
paste input "CARDUP102025003"
type input "CARDUP102025003"
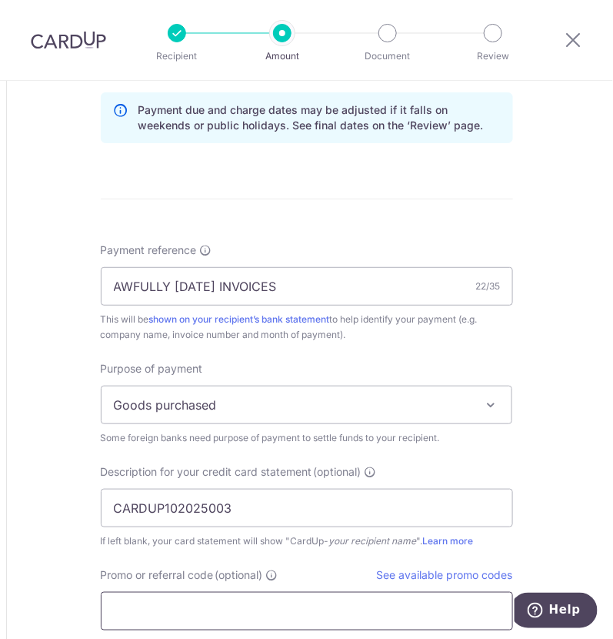
click at [167, 610] on input "Promo or referral code (optional)" at bounding box center [307, 611] width 413 height 38
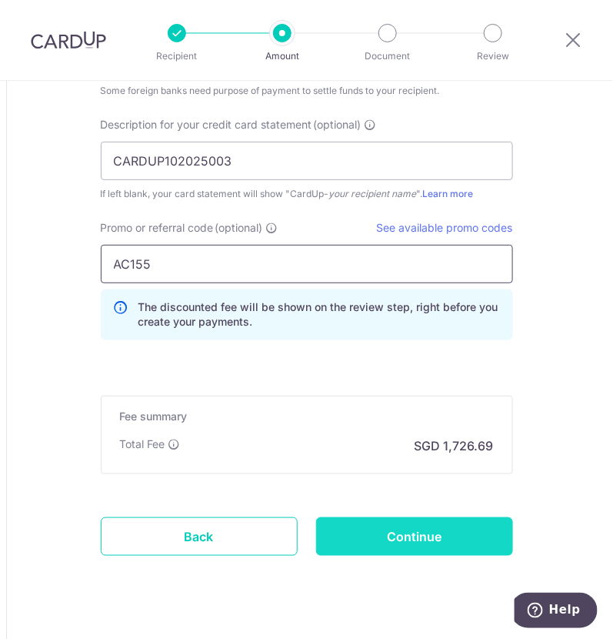
scroll to position [1625, 0]
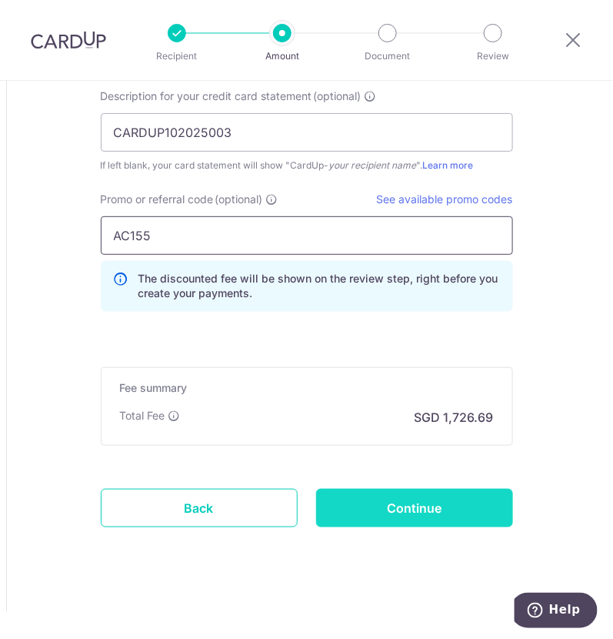
type input "AC155"
click at [352, 493] on input "Continue" at bounding box center [414, 508] width 197 height 38
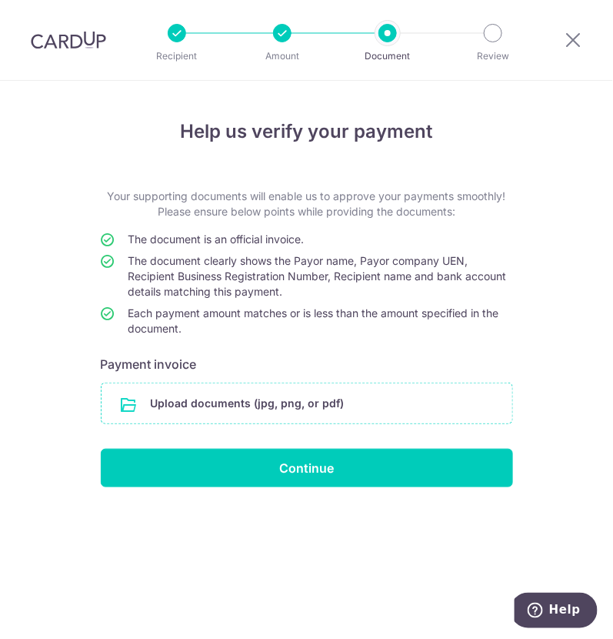
click at [229, 396] on input "file" at bounding box center [307, 403] width 411 height 40
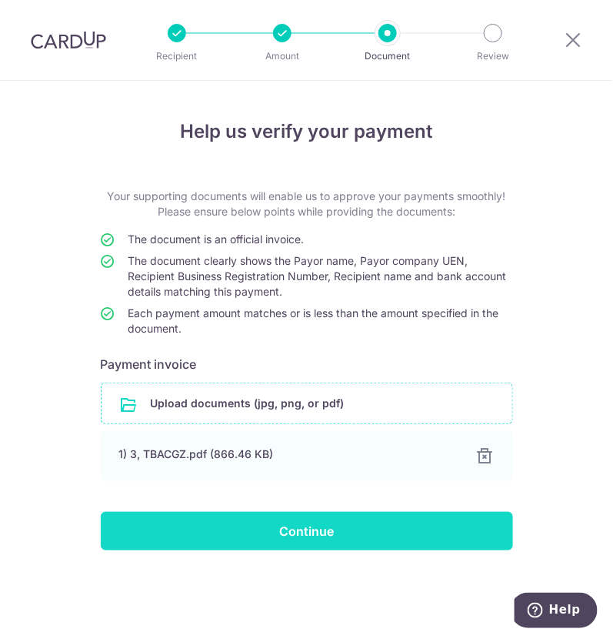
click at [238, 534] on input "Continue" at bounding box center [307, 531] width 413 height 38
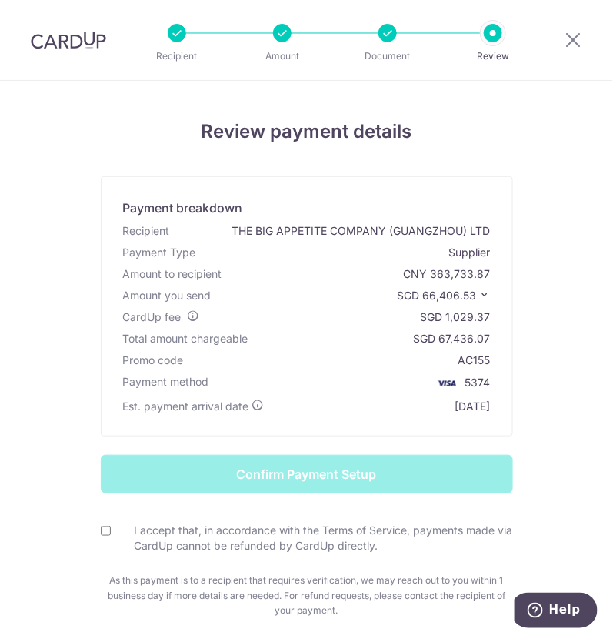
click at [101, 529] on input "I accept that, in accordance with the Terms of Service, payments made via CardU…" at bounding box center [106, 531] width 10 height 10
checkbox input "true"
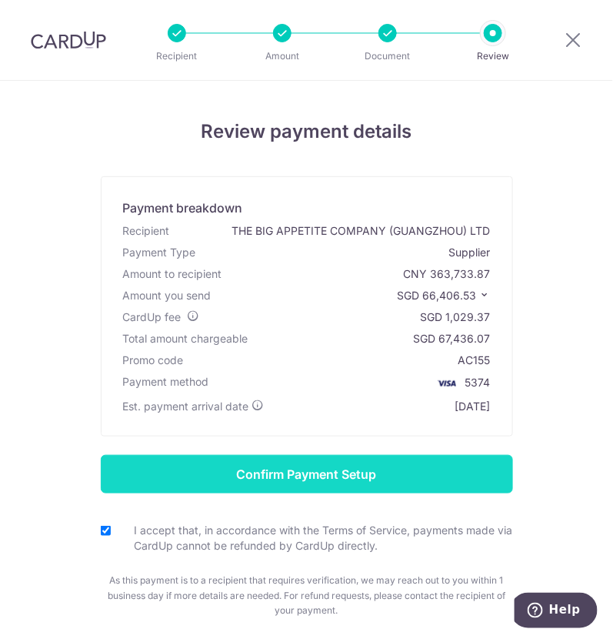
click at [449, 467] on input "Confirm Payment Setup" at bounding box center [307, 474] width 413 height 38
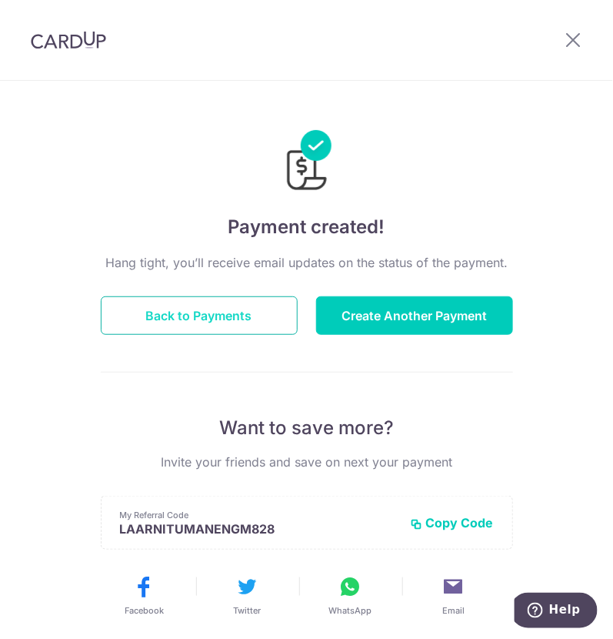
click at [234, 316] on button "Back to Payments" at bounding box center [199, 315] width 197 height 38
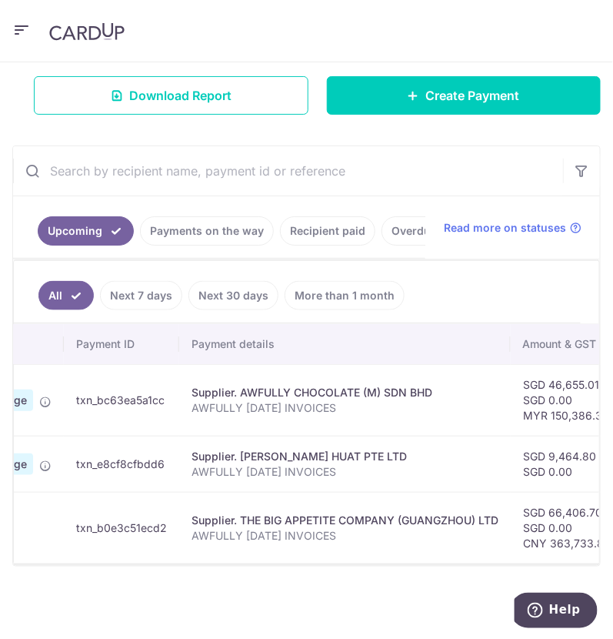
scroll to position [0, 123]
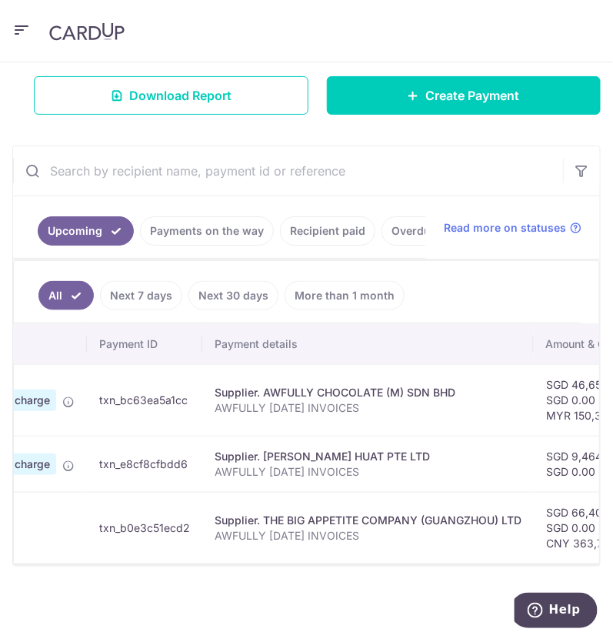
drag, startPoint x: 99, startPoint y: 392, endPoint x: 191, endPoint y: 390, distance: 92.4
click at [191, 390] on td "txn_bc63ea5a1cc" at bounding box center [144, 400] width 115 height 72
copy td "txn_bc63ea5a1cc"
drag, startPoint x: 98, startPoint y: 453, endPoint x: 187, endPoint y: 454, distance: 89.3
click at [187, 454] on td "txn_e8cf8cfbdd6" at bounding box center [144, 464] width 115 height 56
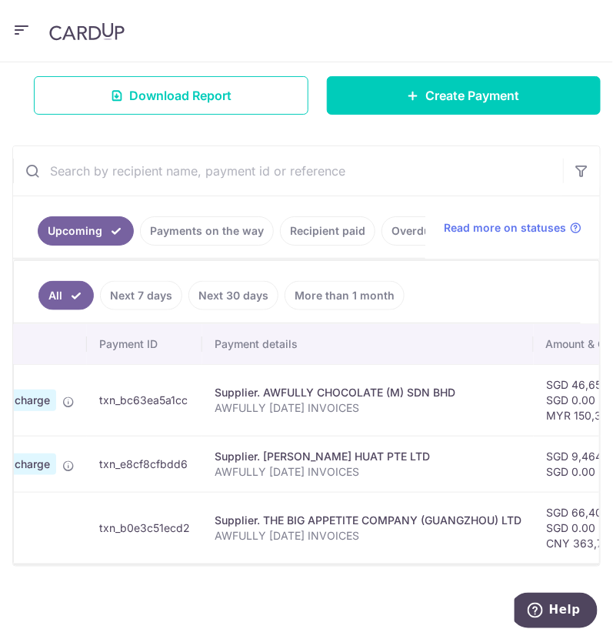
copy td "txn_e8cf8cfbdd6"
drag, startPoint x: 98, startPoint y: 519, endPoint x: 197, endPoint y: 516, distance: 99.3
click at [197, 516] on td "txn_b0e3c51ecd2" at bounding box center [144, 528] width 115 height 72
copy td "txn_b0e3c51ecd2"
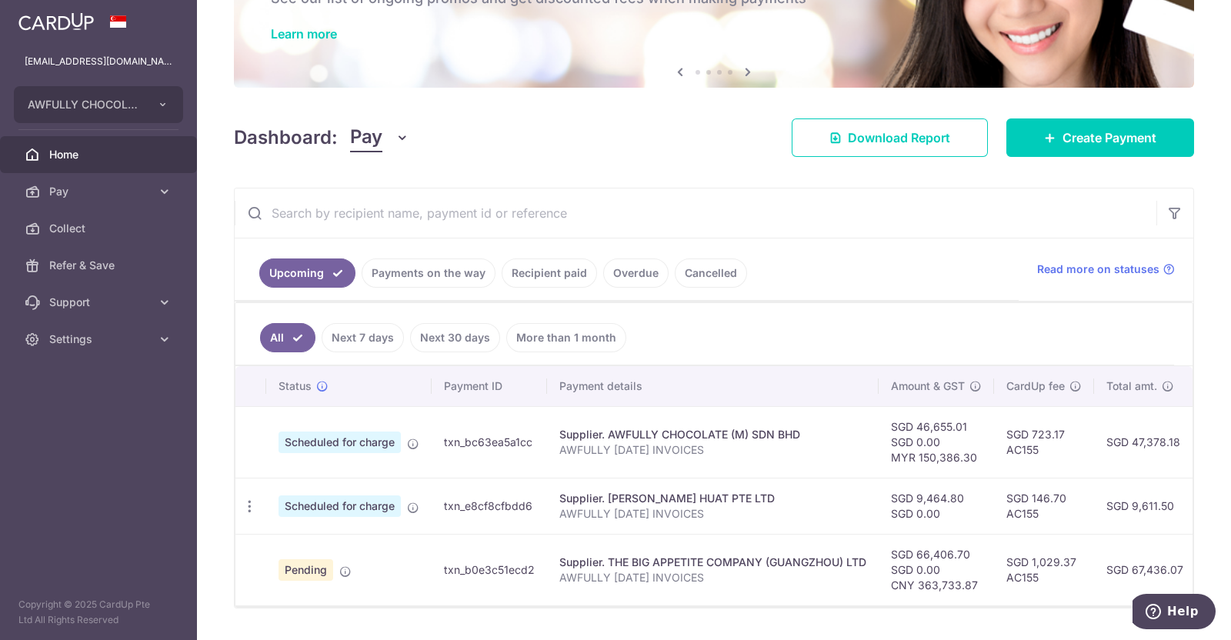
scroll to position [139, 0]
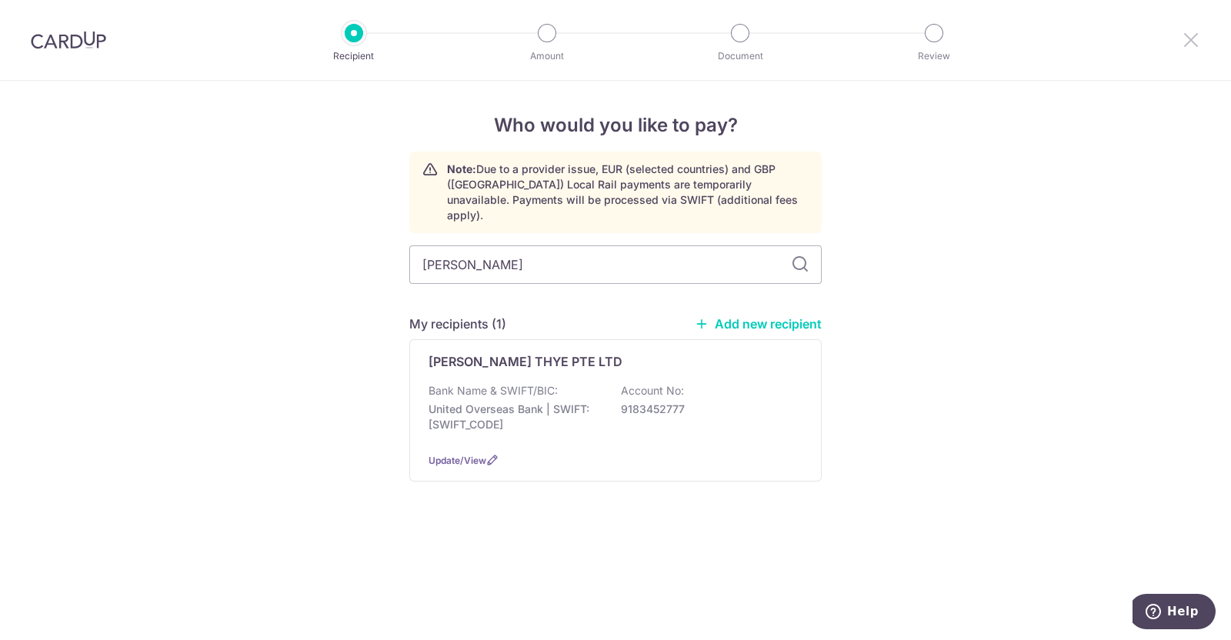
click at [1196, 36] on icon at bounding box center [1191, 39] width 18 height 19
